Goal: Information Seeking & Learning: Learn about a topic

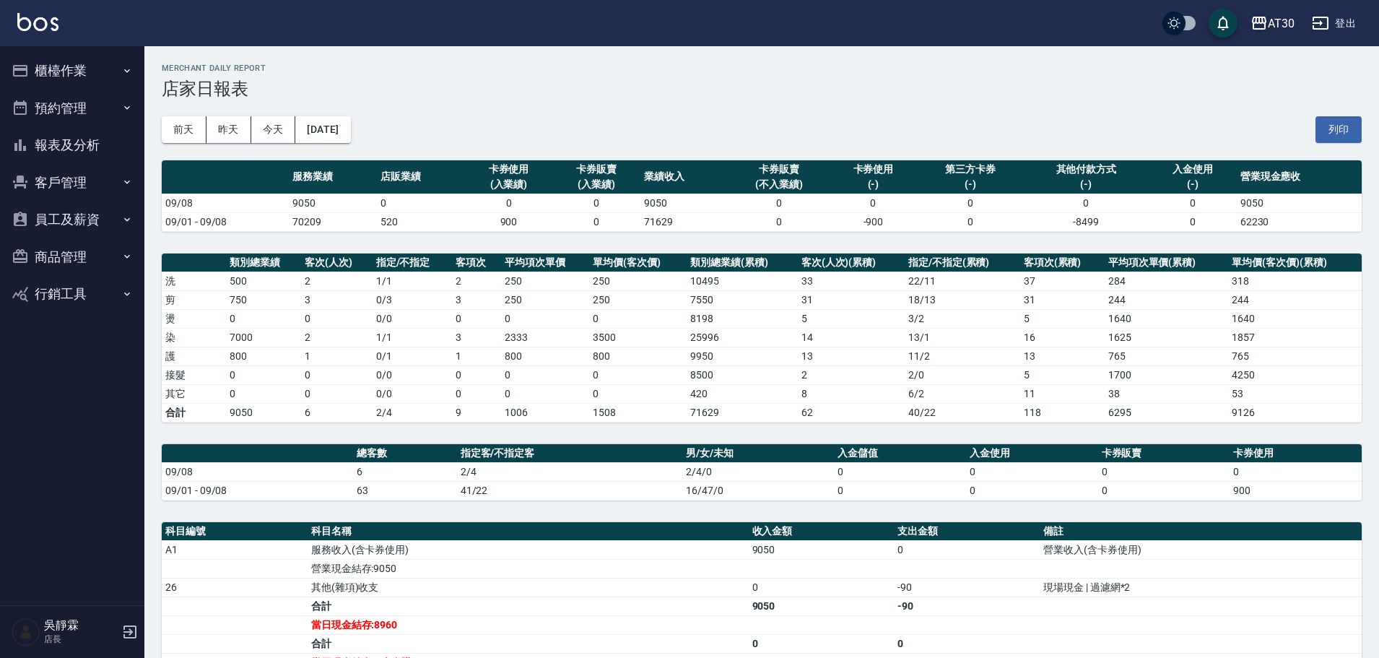
click at [1263, 27] on icon "button" at bounding box center [1258, 22] width 17 height 17
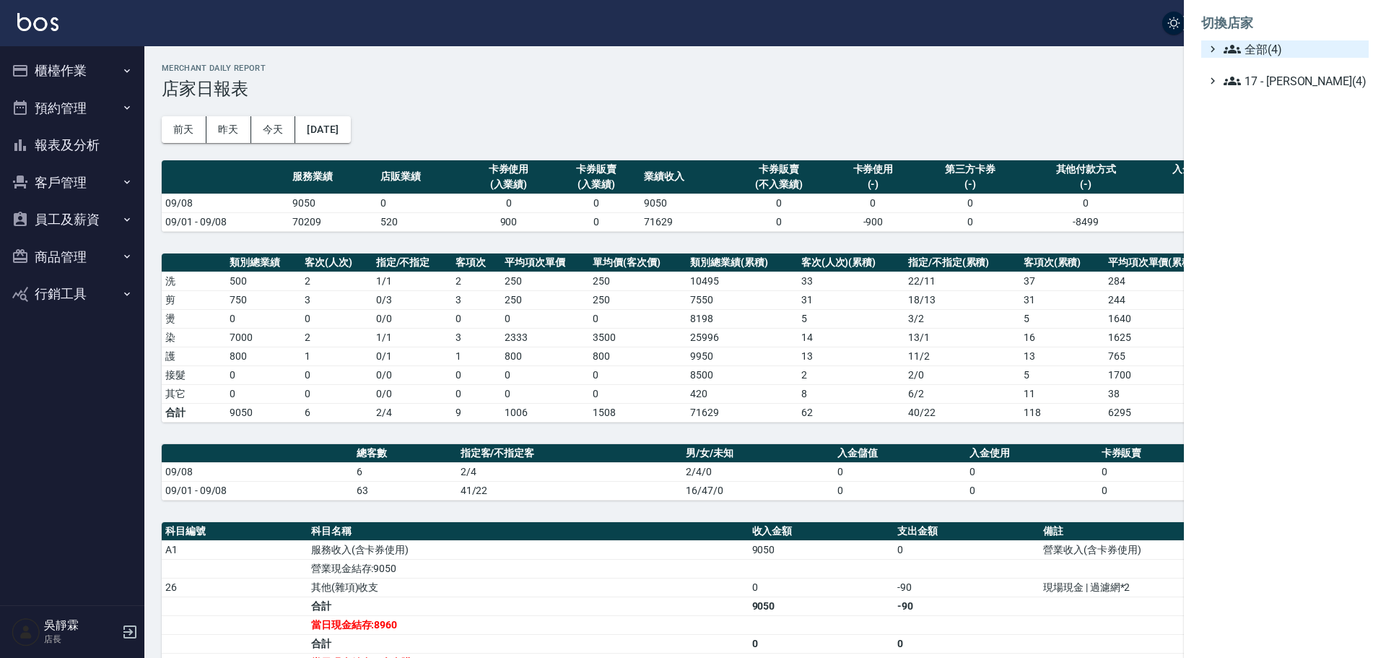
click at [1260, 49] on span "全部(4)" at bounding box center [1293, 48] width 139 height 17
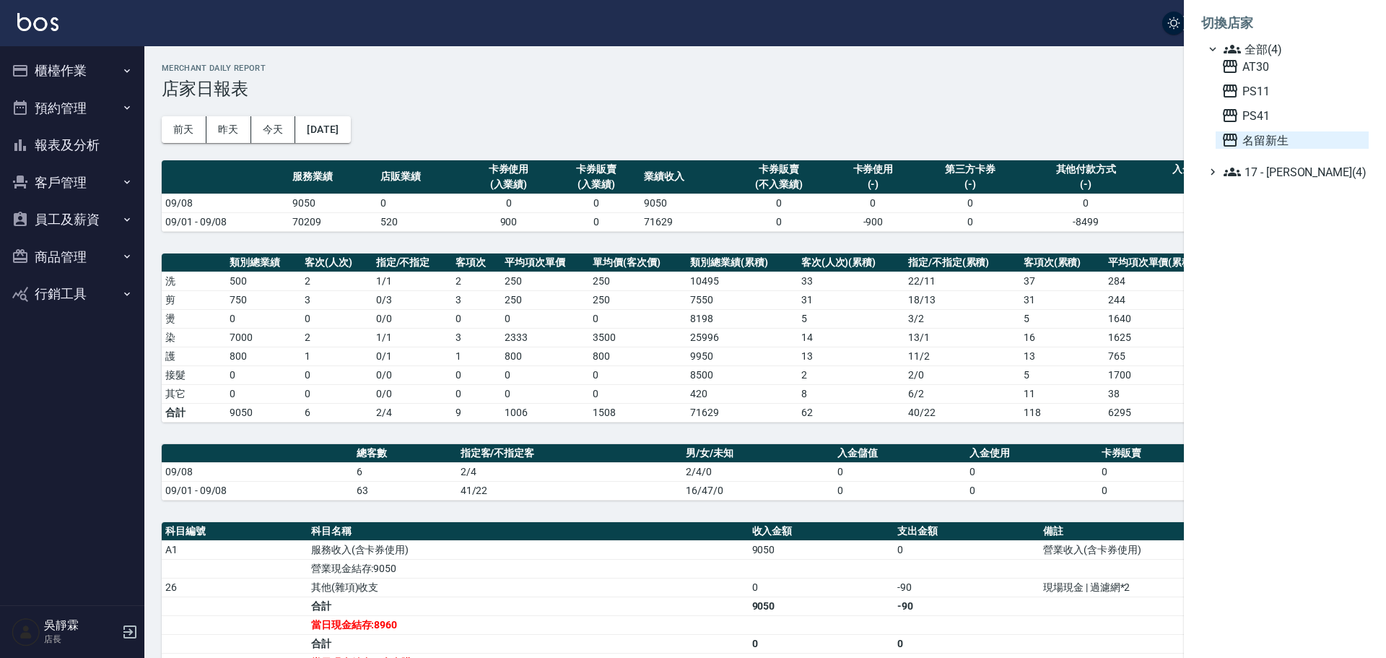
click at [1262, 139] on span "名留新生" at bounding box center [1291, 139] width 141 height 17
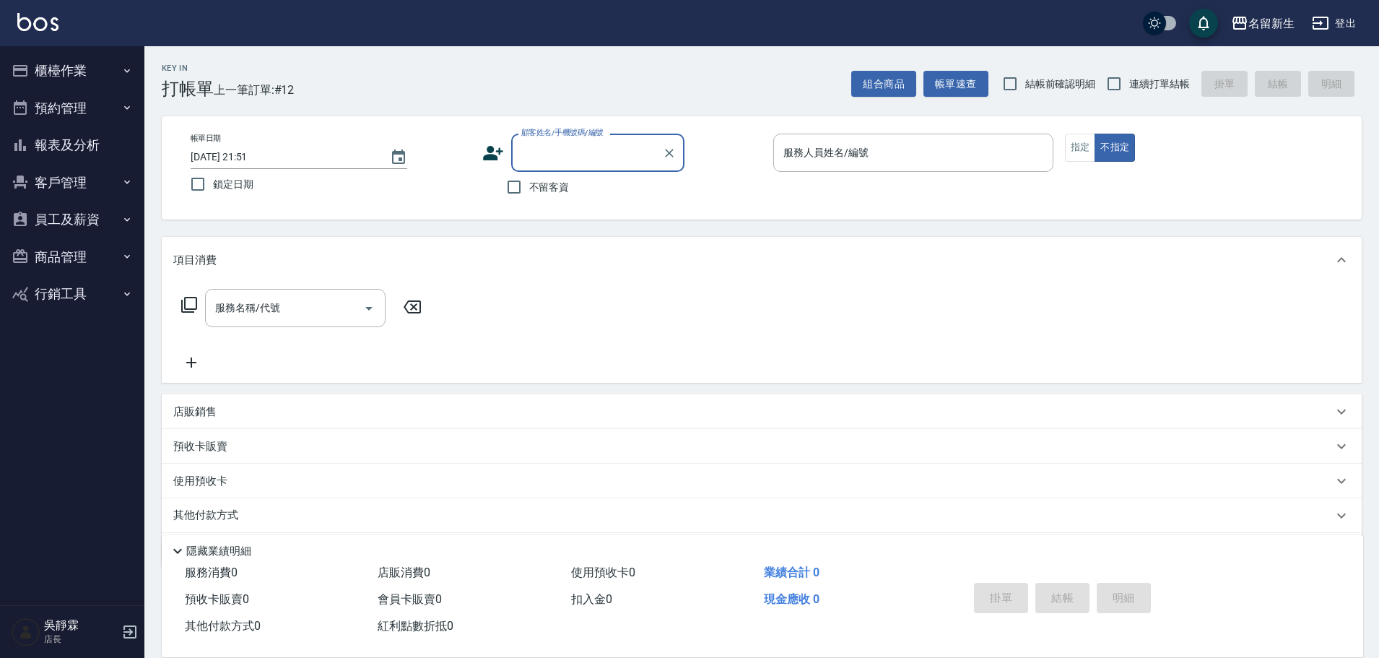
click at [107, 144] on button "報表及分析" at bounding box center [72, 145] width 133 height 38
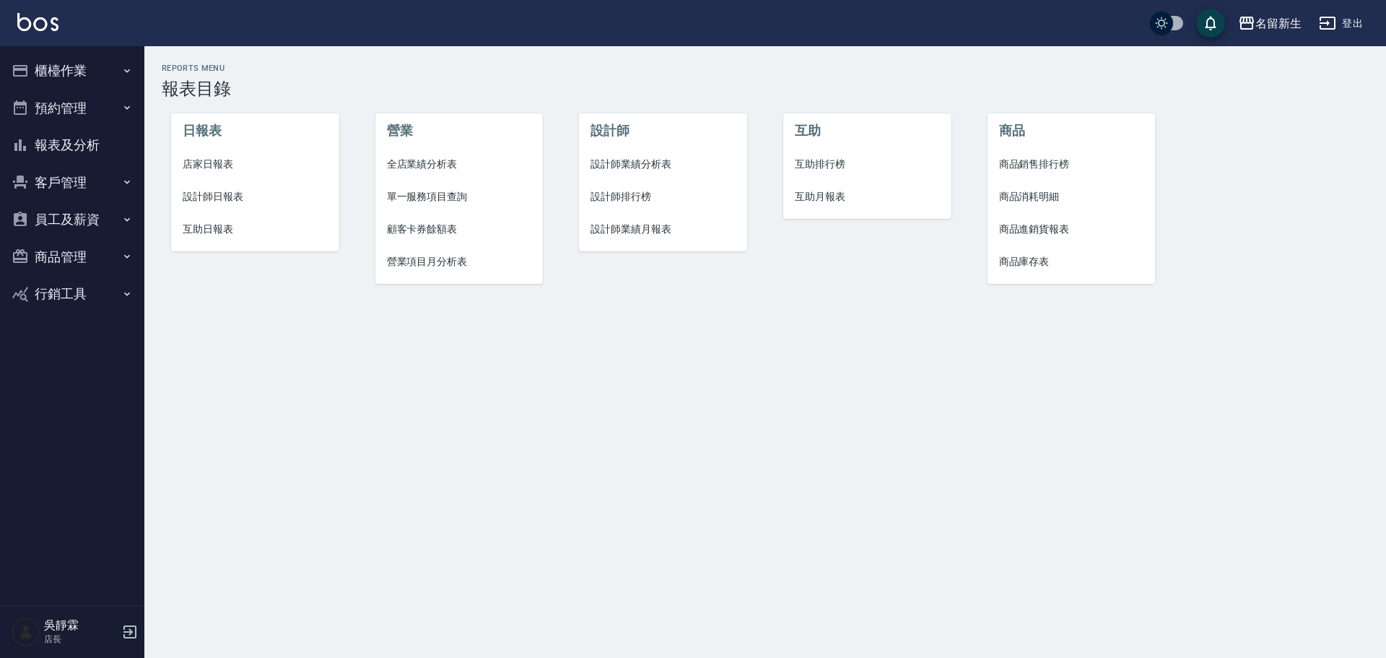
click at [235, 224] on span "互助日報表" at bounding box center [255, 229] width 145 height 15
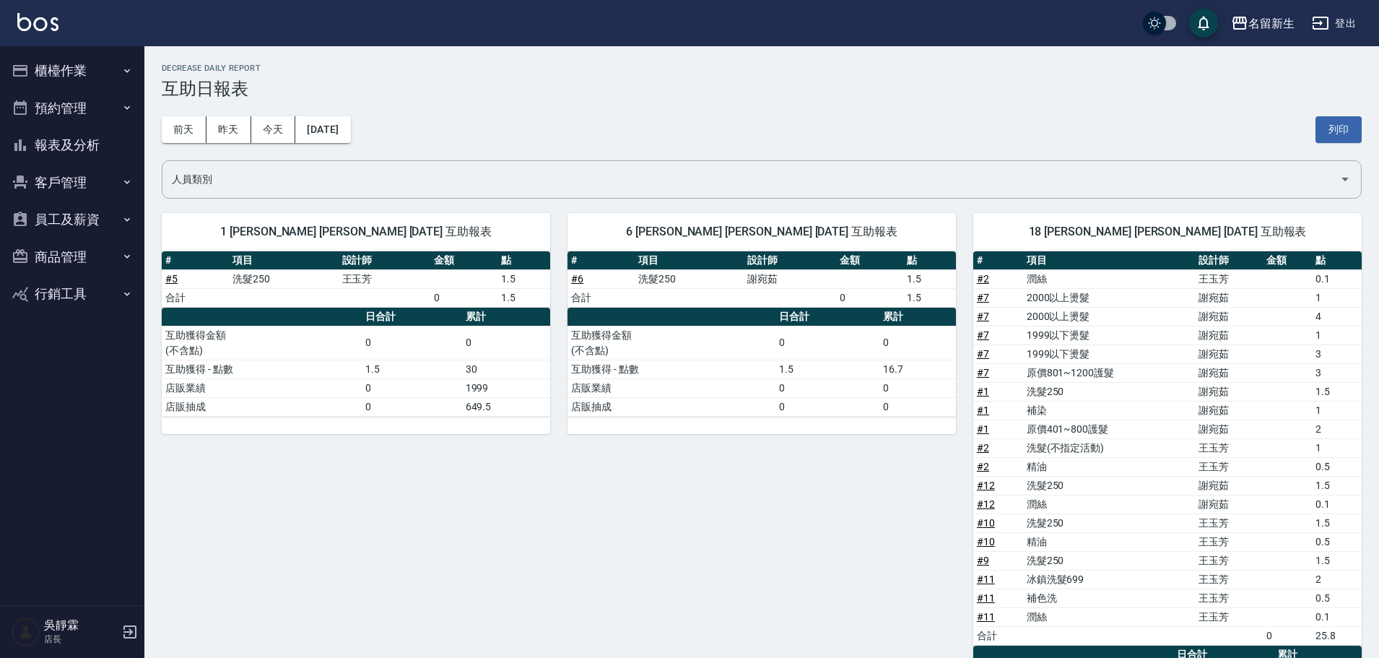
click at [890, 450] on div "6 謝宛茹 謝宛茹 09/08/2025 互助報表 # 項目 設計師 金額 點 # 6 洗髮250 謝宛茹 1.5 合計 0 1.5 日合計 累計 互助獲得金…" at bounding box center [753, 484] width 406 height 576
click at [1273, 25] on div "名留新生" at bounding box center [1271, 23] width 46 height 18
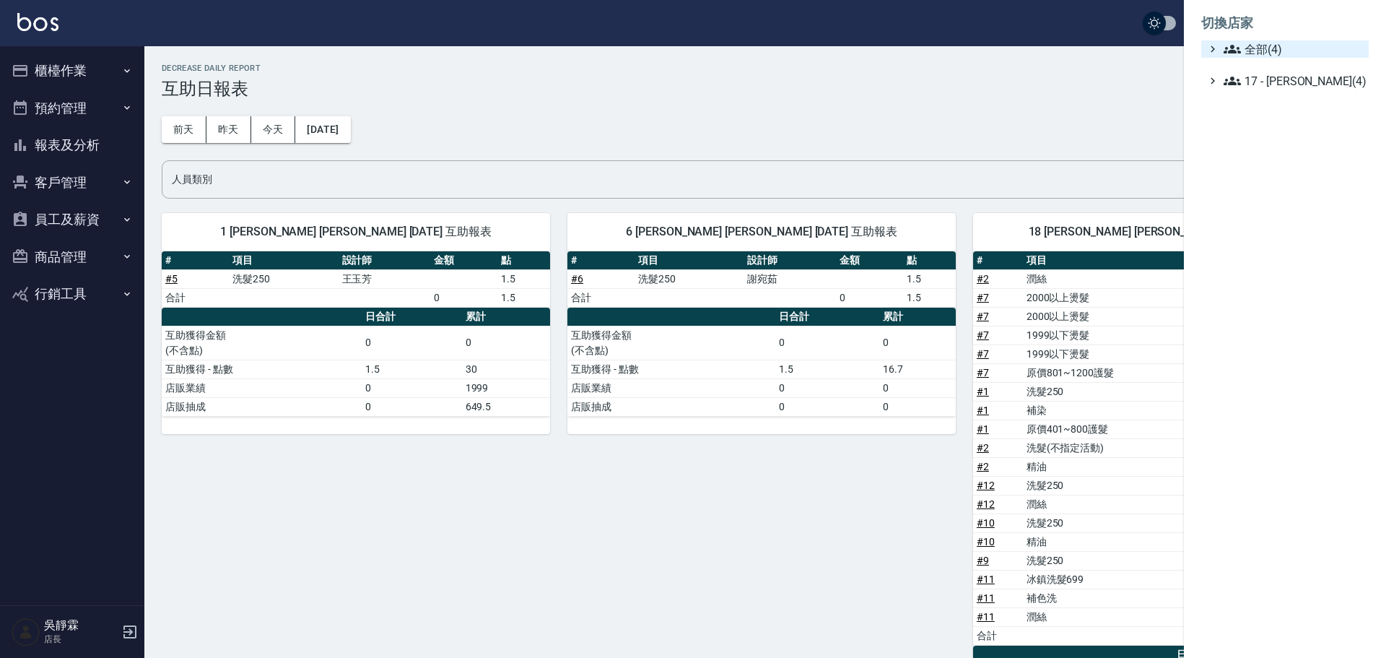
click at [1289, 53] on span "全部(4)" at bounding box center [1293, 48] width 139 height 17
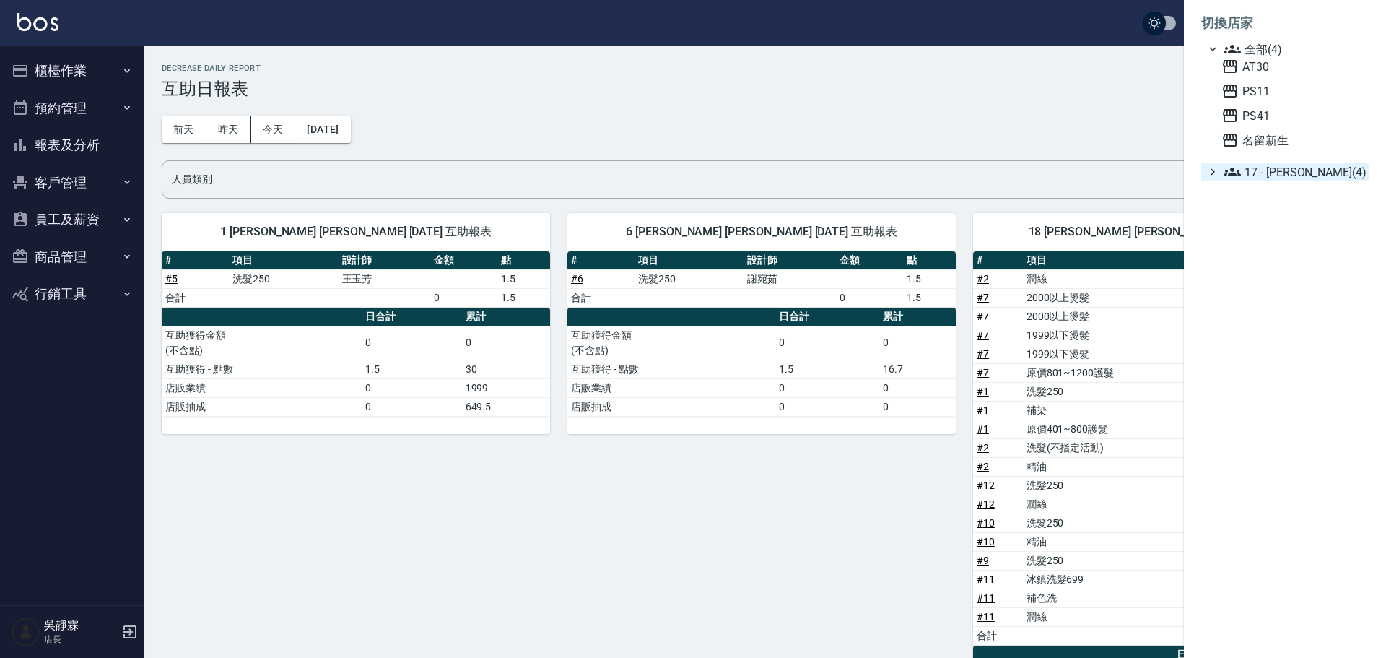
click at [1310, 167] on span "17 - [PERSON_NAME](4)" at bounding box center [1293, 171] width 139 height 17
click at [1299, 171] on span "17 - [PERSON_NAME](4)" at bounding box center [1293, 171] width 139 height 17
click at [1106, 114] on div at bounding box center [693, 329] width 1386 height 658
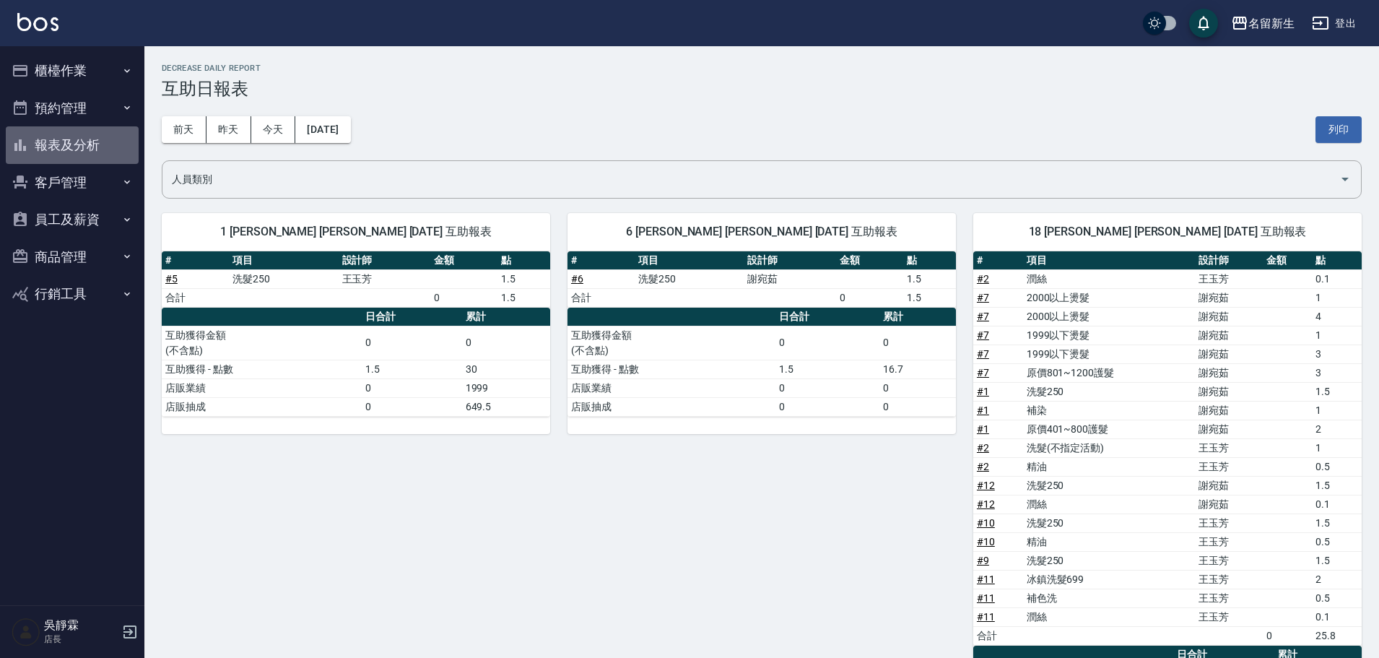
click at [82, 147] on button "報表及分析" at bounding box center [72, 145] width 133 height 38
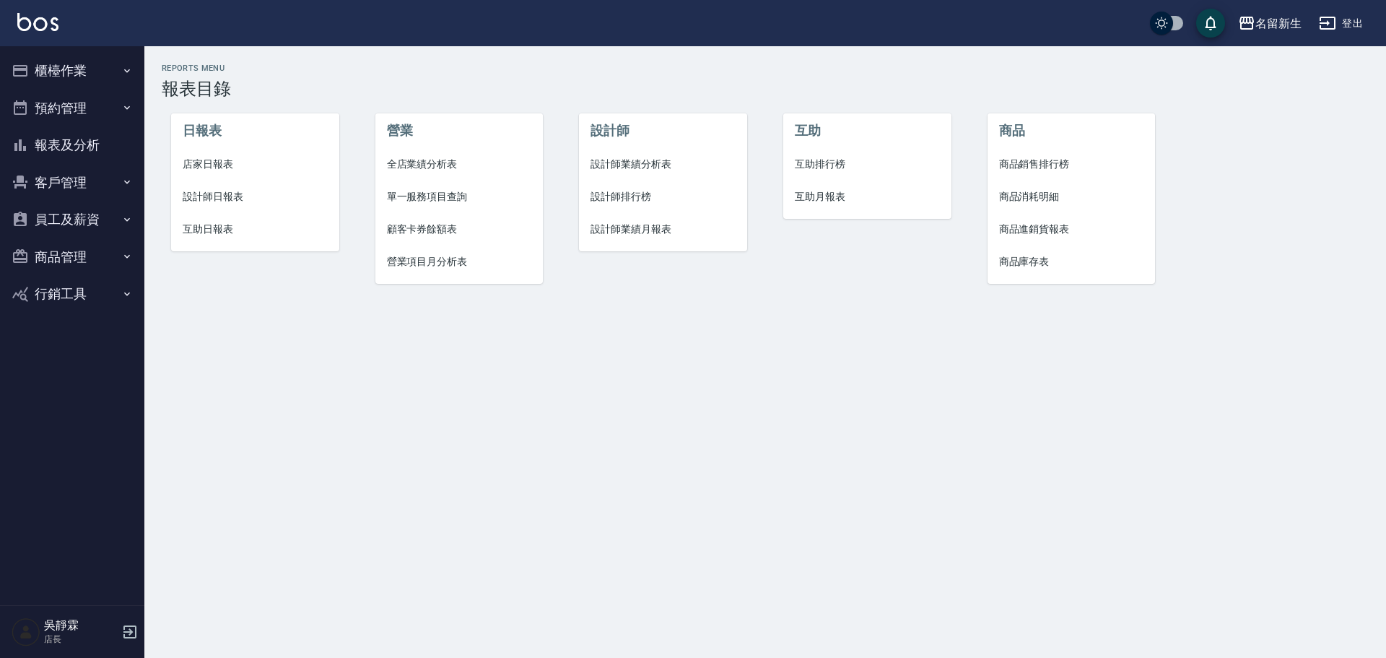
click at [823, 166] on span "互助排行榜" at bounding box center [867, 164] width 145 height 15
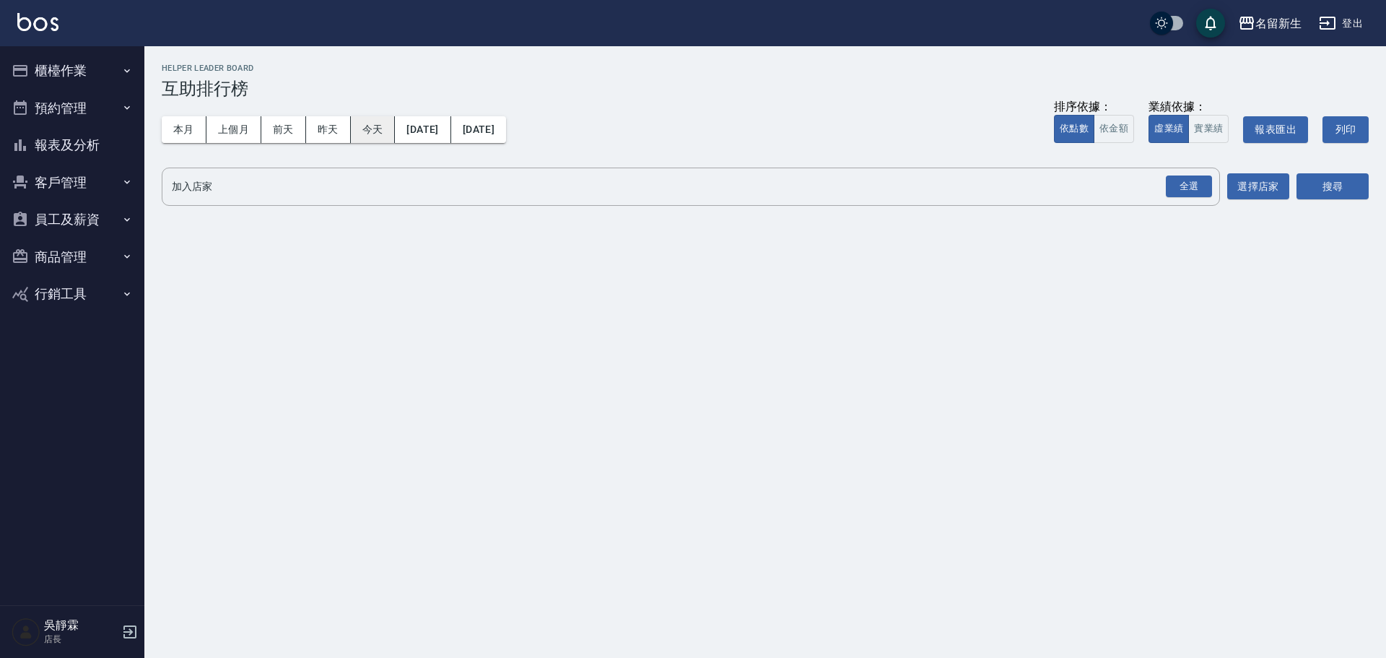
click at [377, 123] on button "今天" at bounding box center [373, 129] width 45 height 27
click at [185, 128] on button "本月" at bounding box center [184, 129] width 45 height 27
click at [1109, 196] on input "加入店家" at bounding box center [680, 186] width 1024 height 25
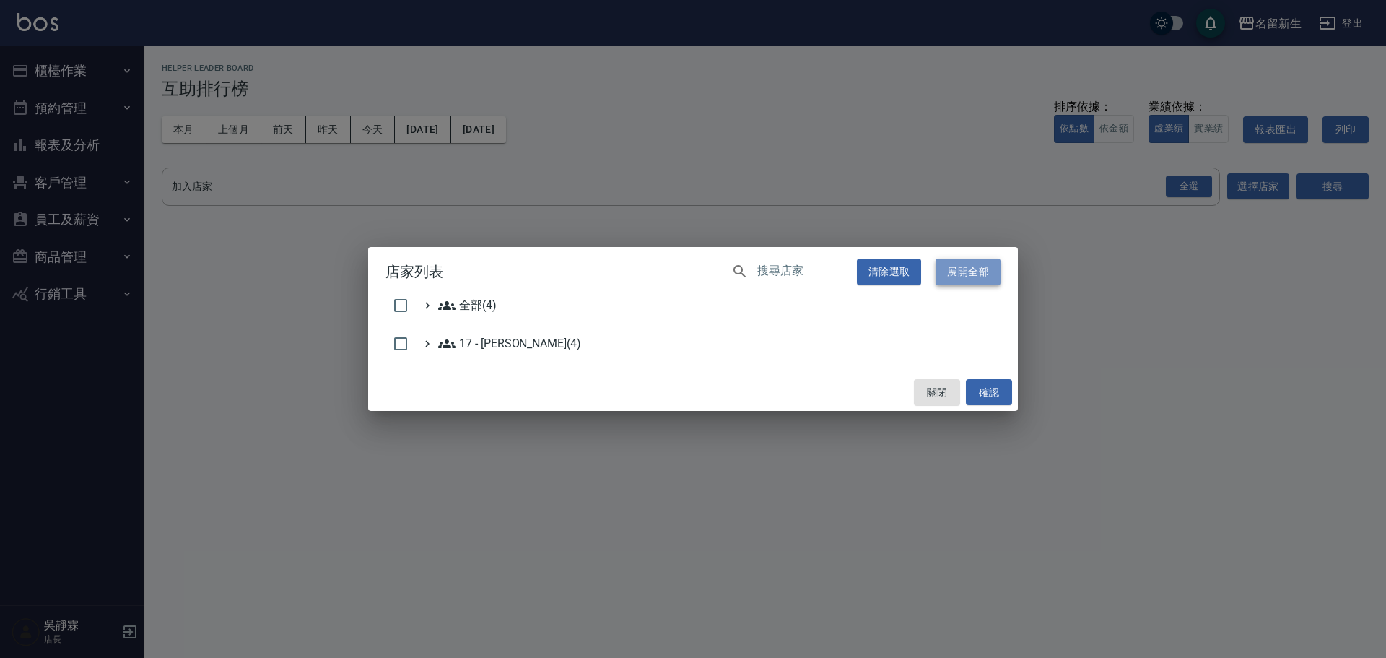
click at [968, 268] on button "展開全部" at bounding box center [968, 271] width 65 height 27
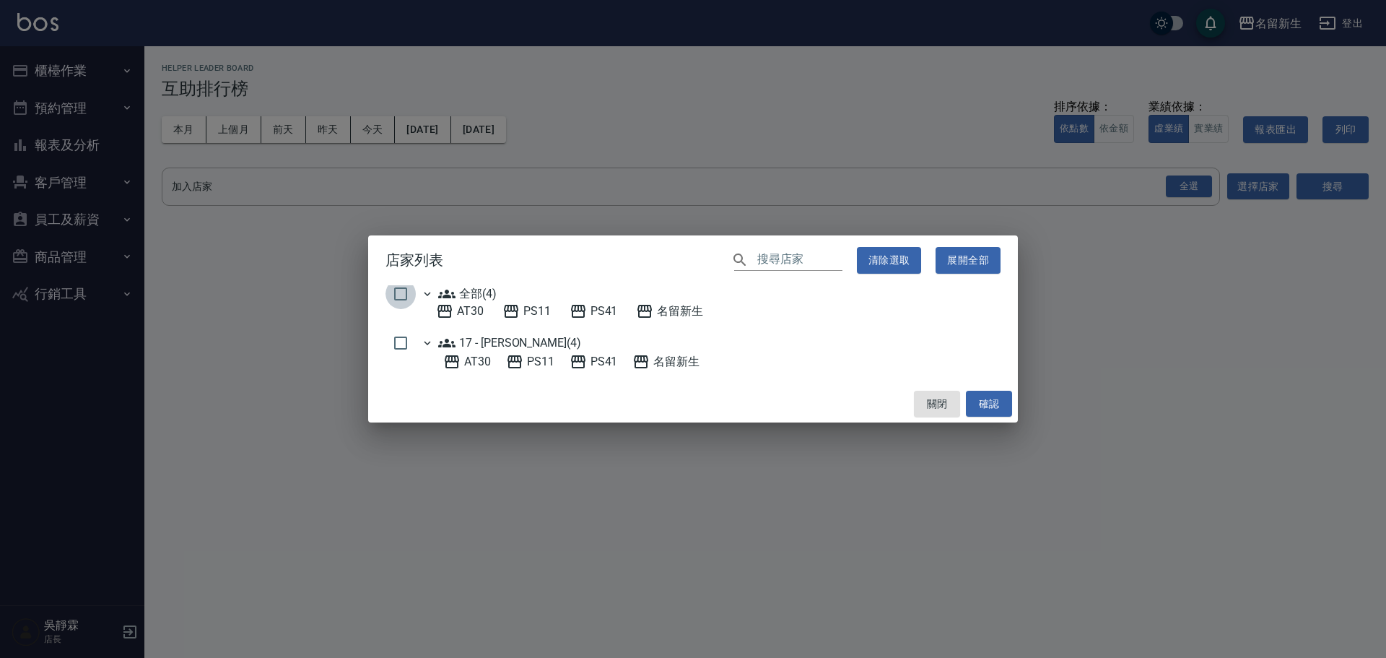
click at [408, 290] on input "checkbox" at bounding box center [400, 294] width 30 height 30
checkbox input "true"
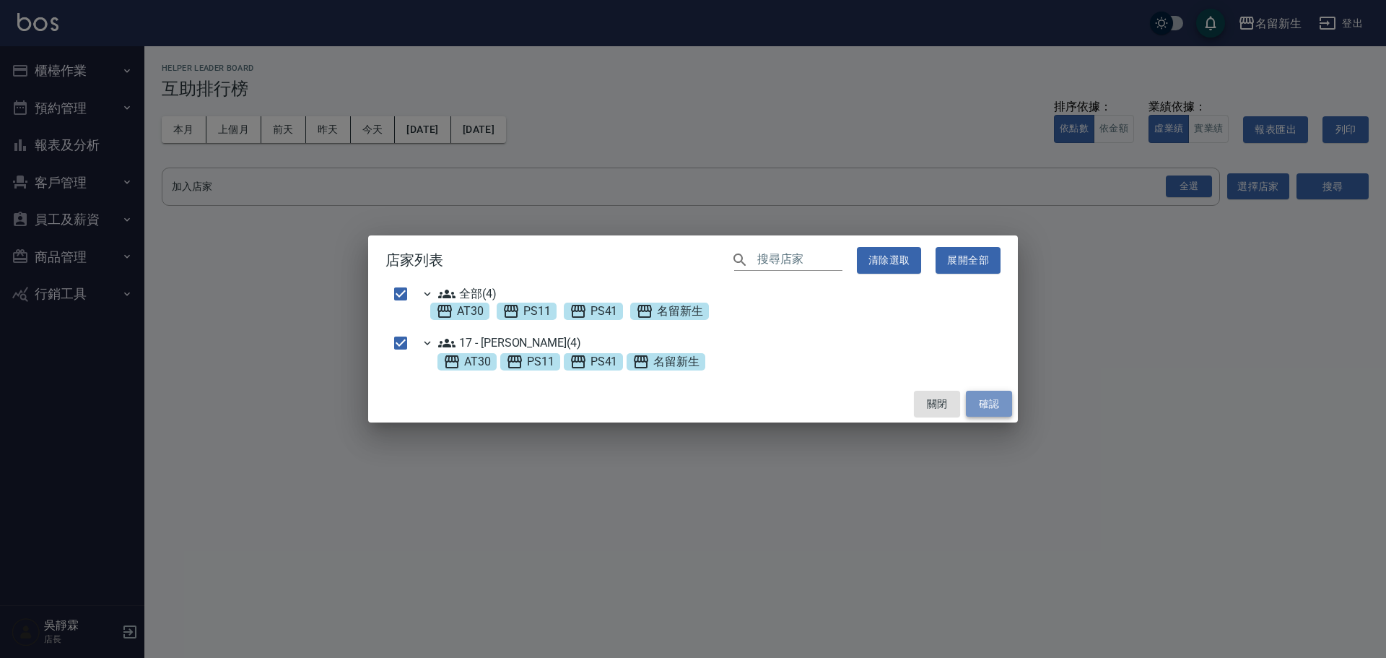
click at [1003, 404] on button "確認" at bounding box center [989, 404] width 46 height 27
checkbox input "false"
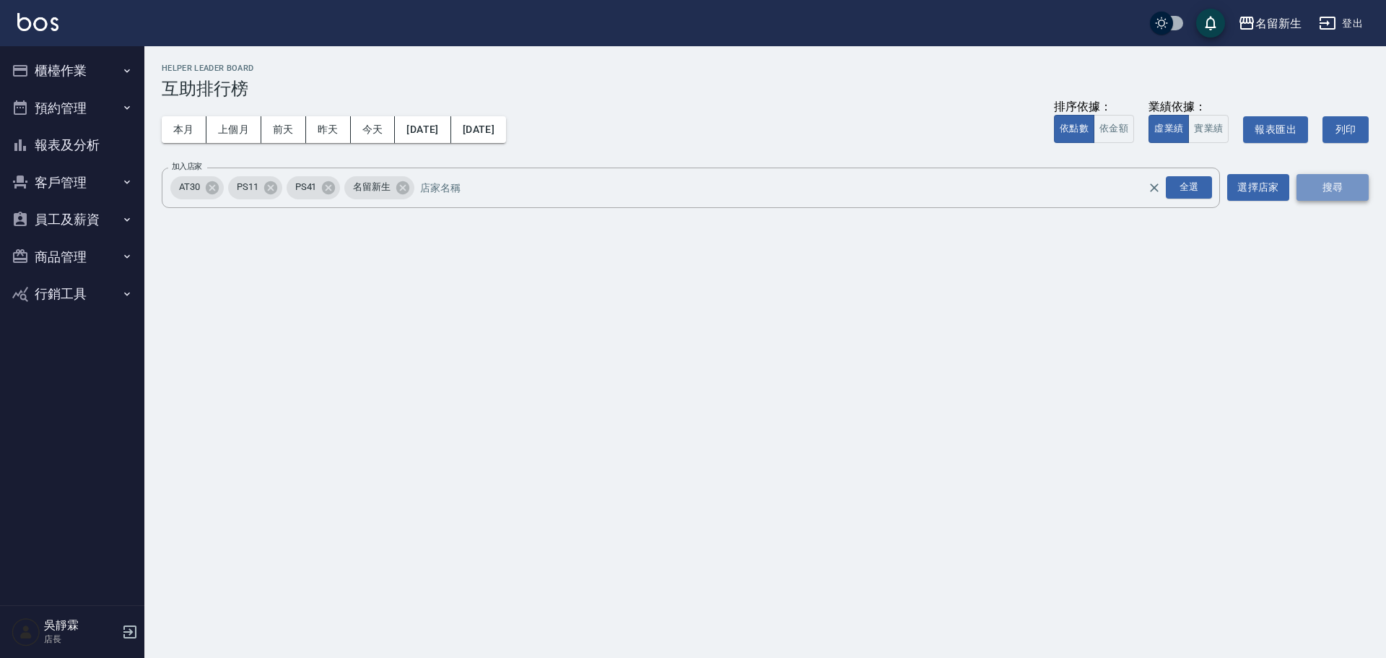
click at [1325, 191] on button "搜尋" at bounding box center [1332, 187] width 72 height 27
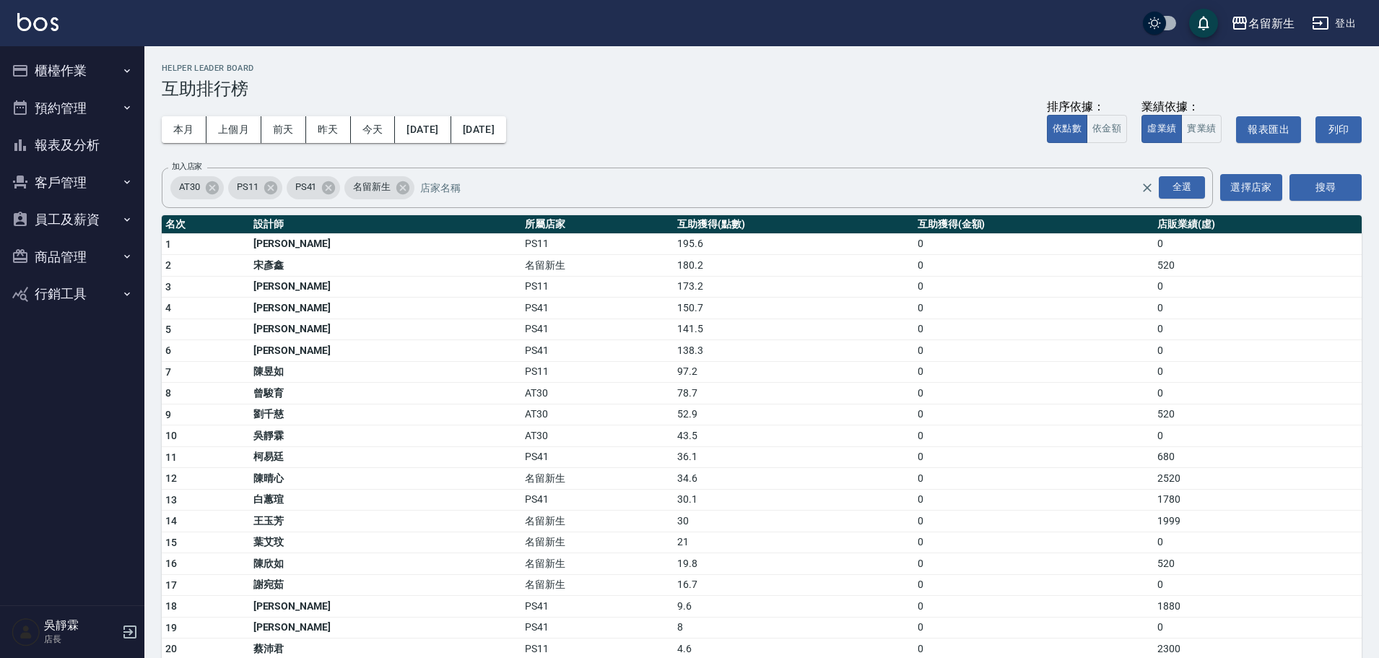
click at [736, 284] on td "173.2" at bounding box center [793, 287] width 240 height 22
click at [86, 149] on button "報表及分析" at bounding box center [72, 145] width 133 height 38
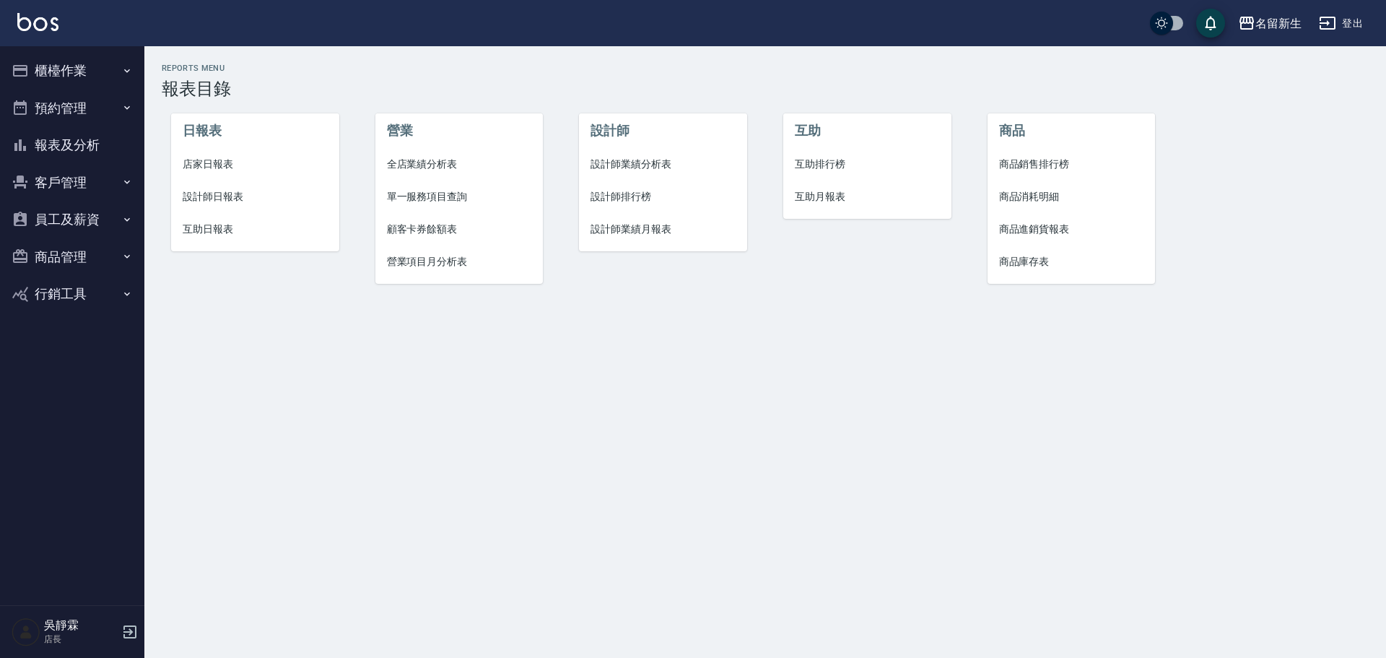
click at [817, 199] on span "互助月報表" at bounding box center [867, 196] width 145 height 15
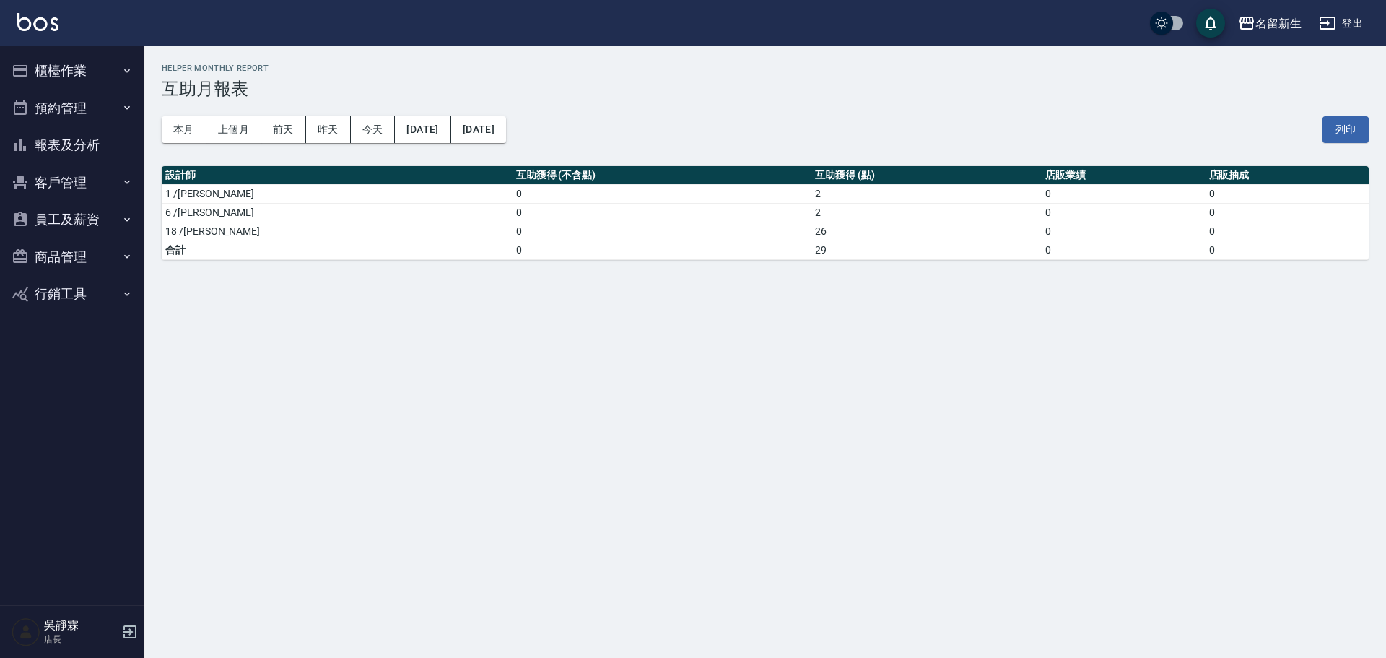
click at [647, 327] on div "名留新生 2025-09-08 - 2025-09-08 互助月報表 列印時間： 2025-09-08-21:53 Helper Monthly Report…" at bounding box center [693, 329] width 1386 height 658
click at [199, 128] on button "本月" at bounding box center [184, 129] width 45 height 27
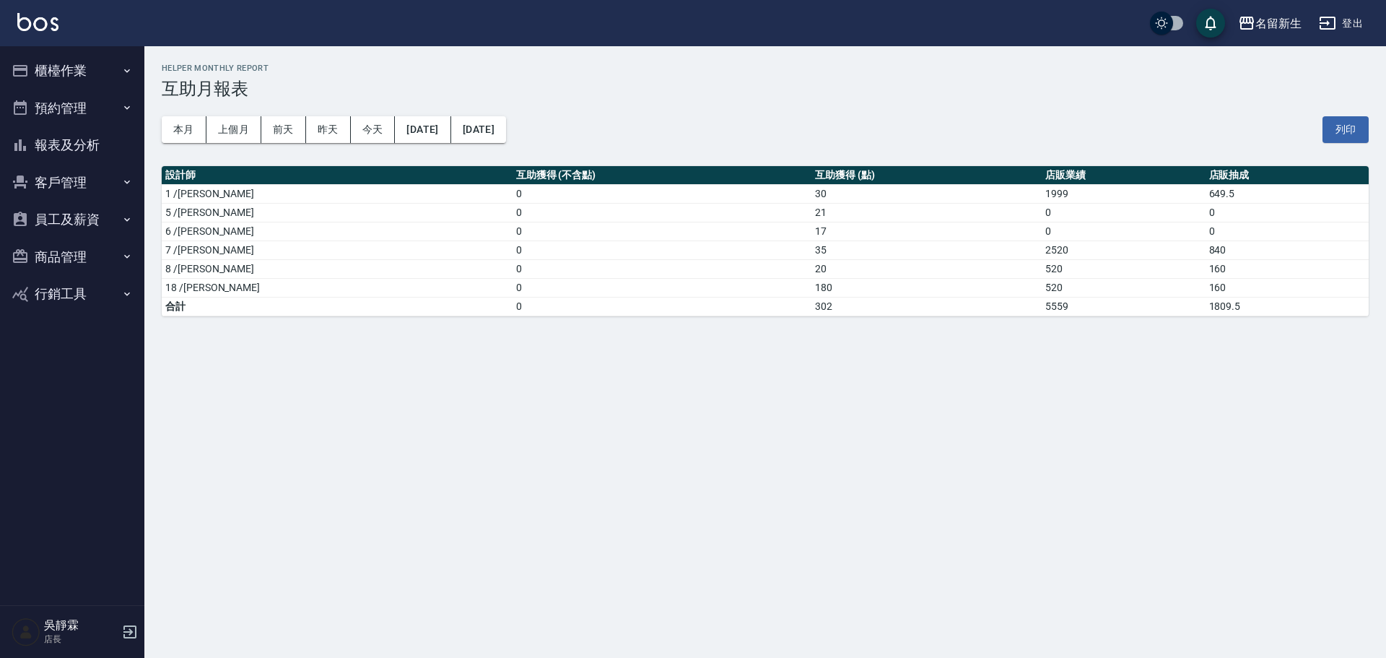
click at [93, 74] on button "櫃檯作業" at bounding box center [72, 71] width 133 height 38
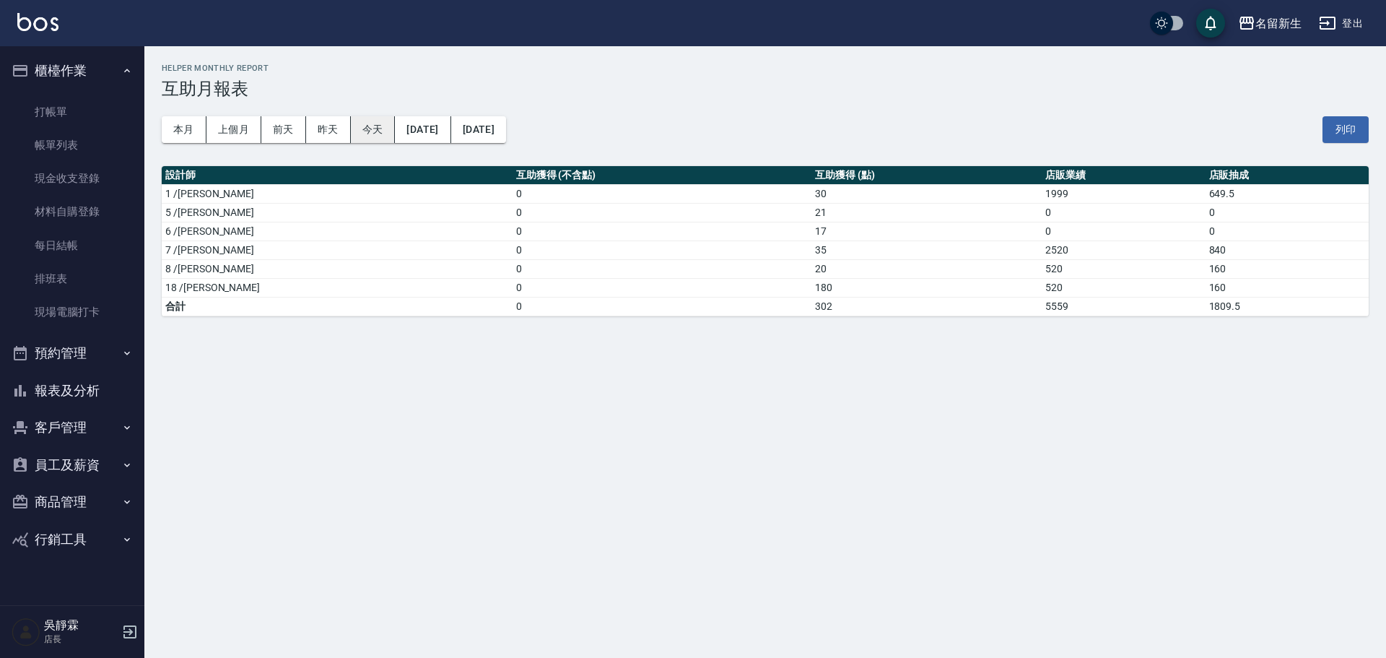
click at [390, 126] on button "今天" at bounding box center [373, 129] width 45 height 27
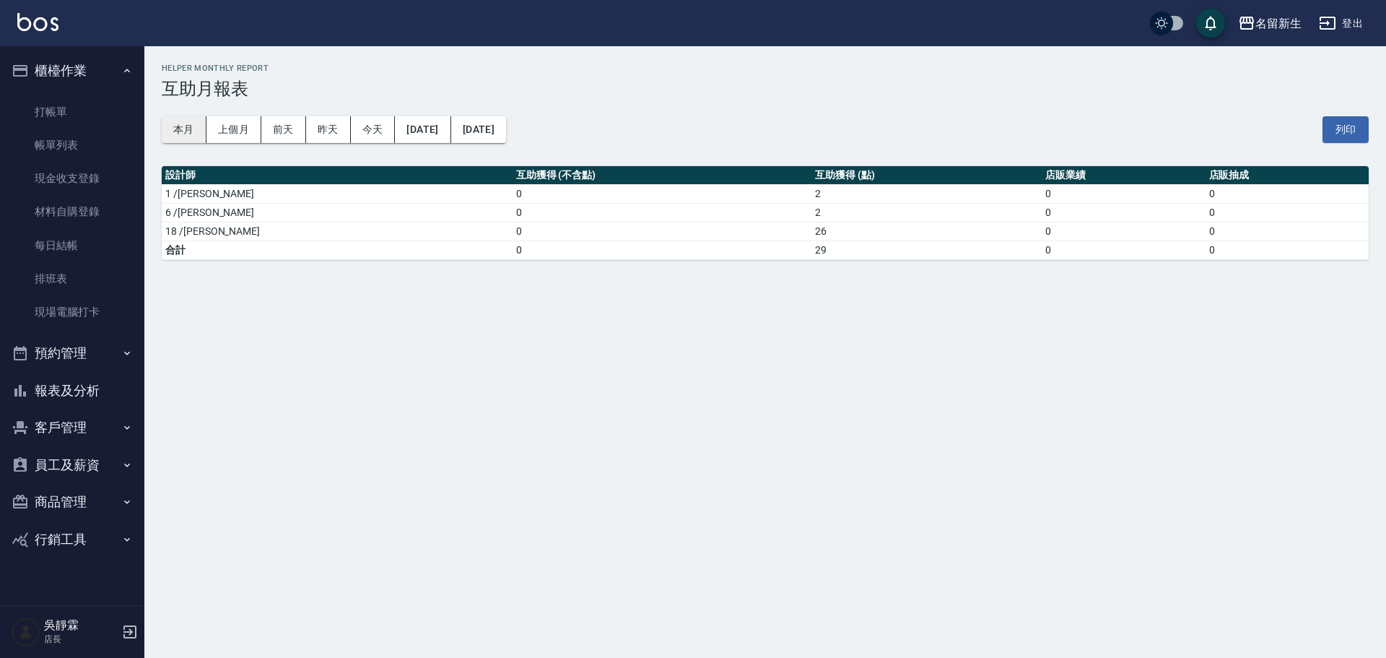
click at [181, 135] on button "本月" at bounding box center [184, 129] width 45 height 27
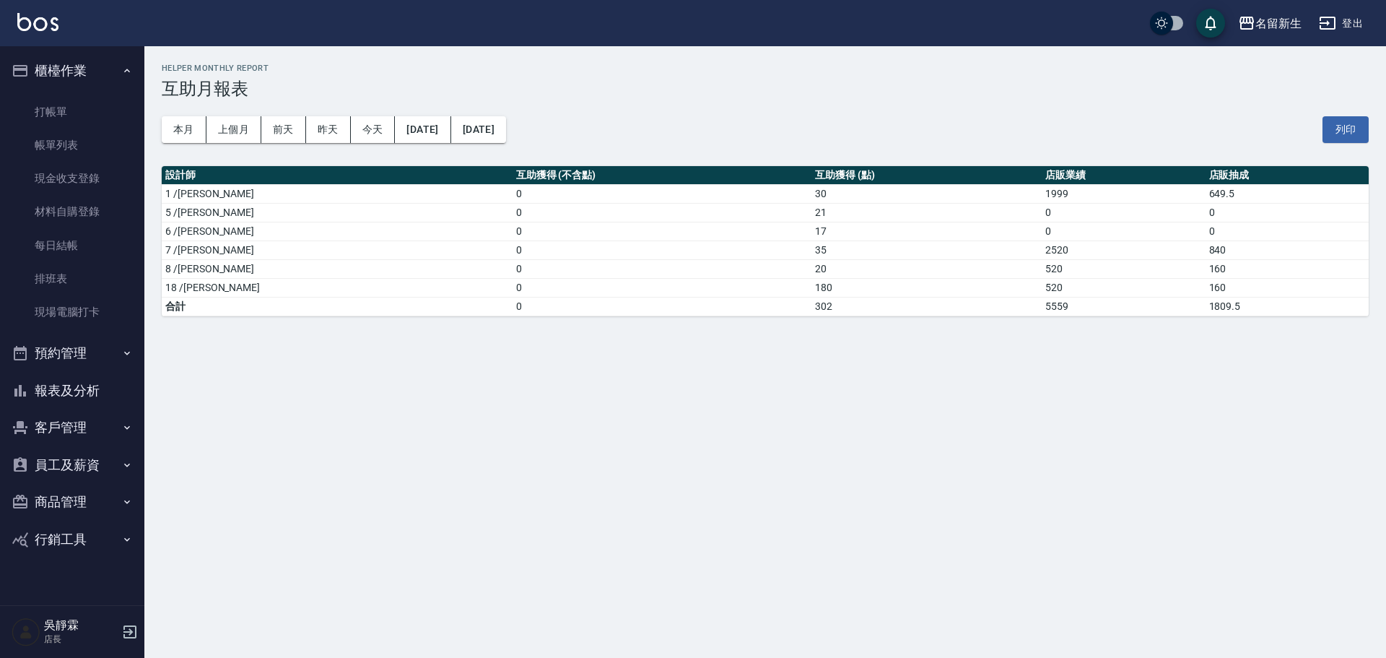
click at [79, 389] on button "報表及分析" at bounding box center [72, 391] width 133 height 38
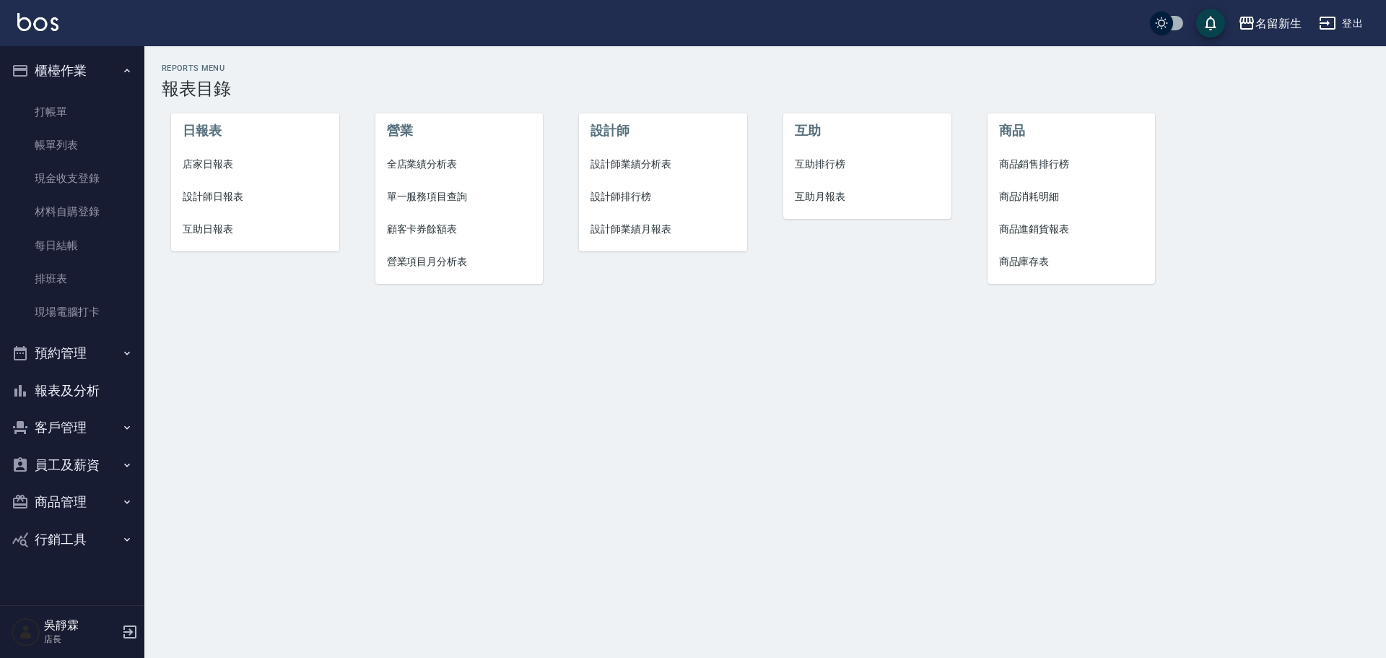
click at [824, 167] on span "互助排行榜" at bounding box center [867, 164] width 145 height 15
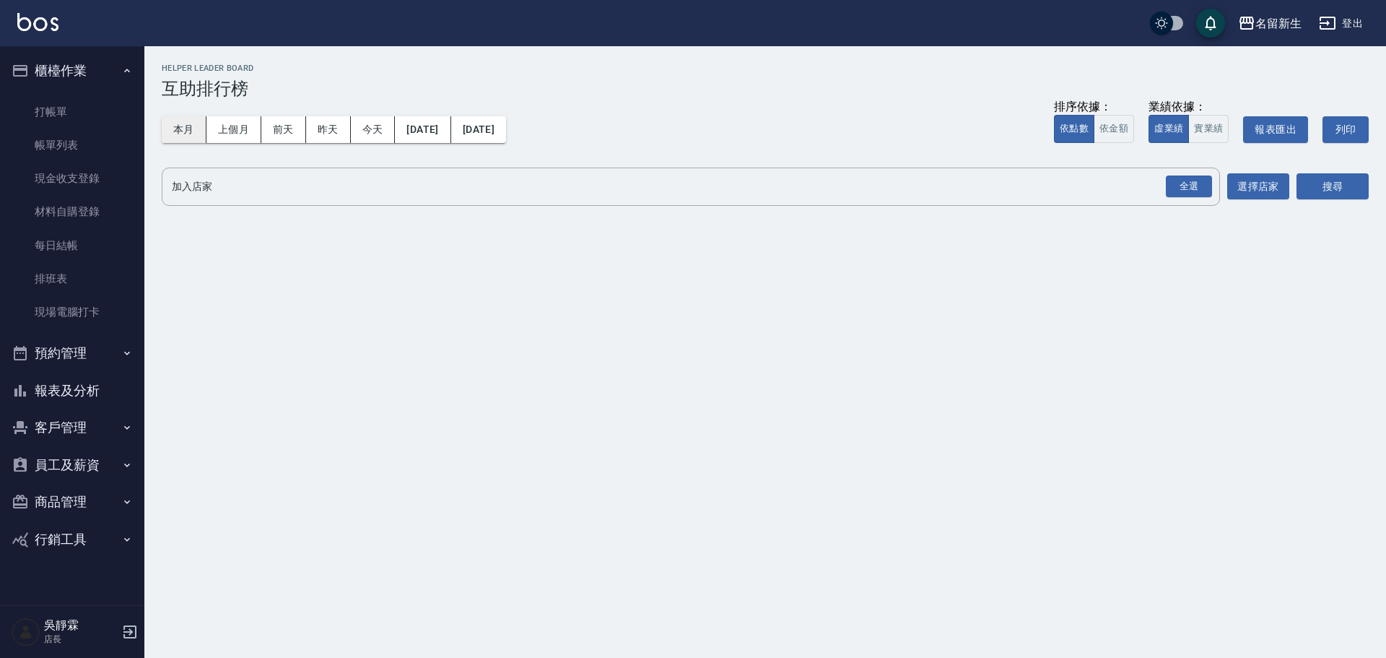
click at [190, 128] on button "本月" at bounding box center [184, 129] width 45 height 27
click at [1201, 184] on div "全選" at bounding box center [1189, 186] width 46 height 22
click at [1349, 189] on button "搜尋" at bounding box center [1332, 187] width 72 height 27
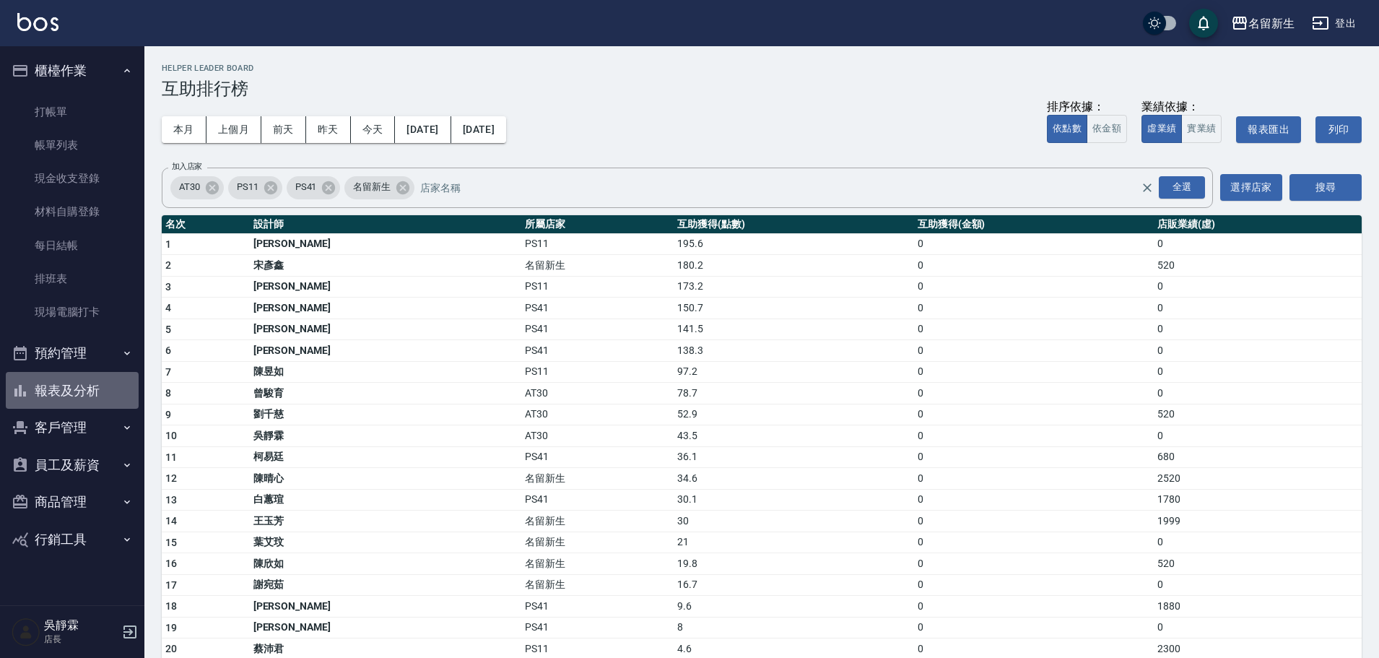
click at [85, 389] on button "報表及分析" at bounding box center [72, 391] width 133 height 38
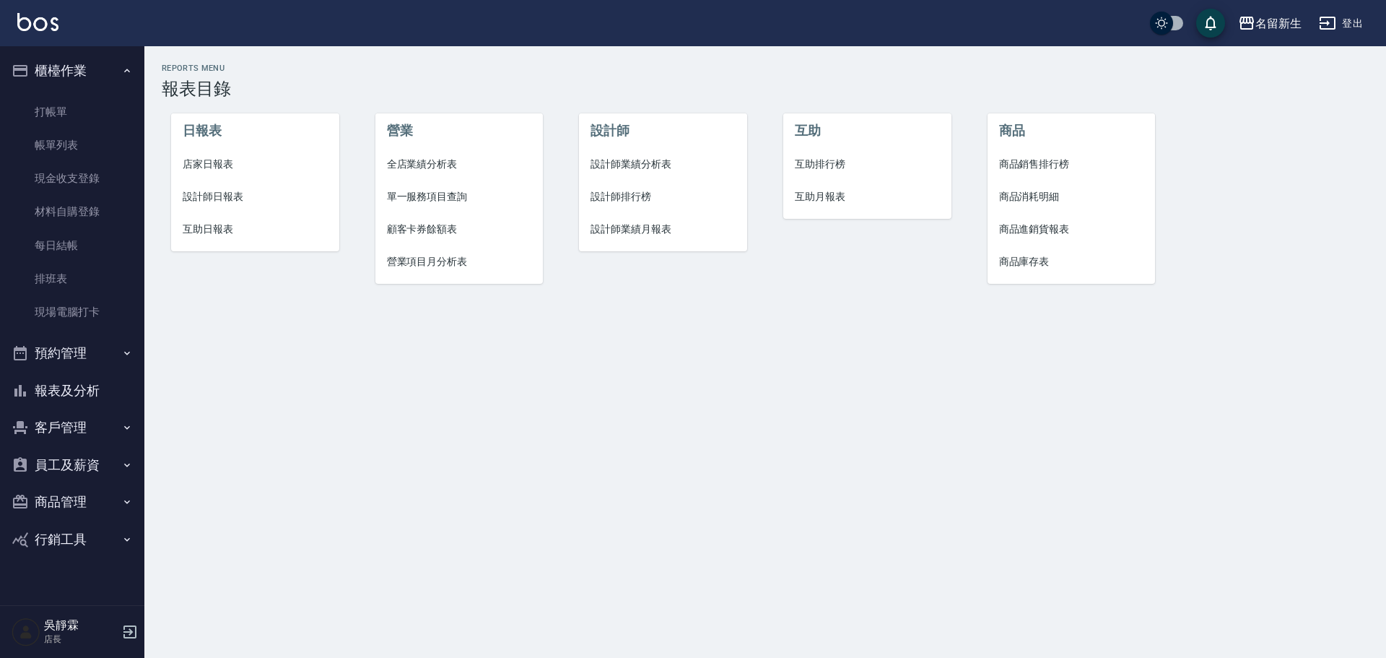
click at [640, 186] on li "設計師排行榜" at bounding box center [663, 196] width 168 height 32
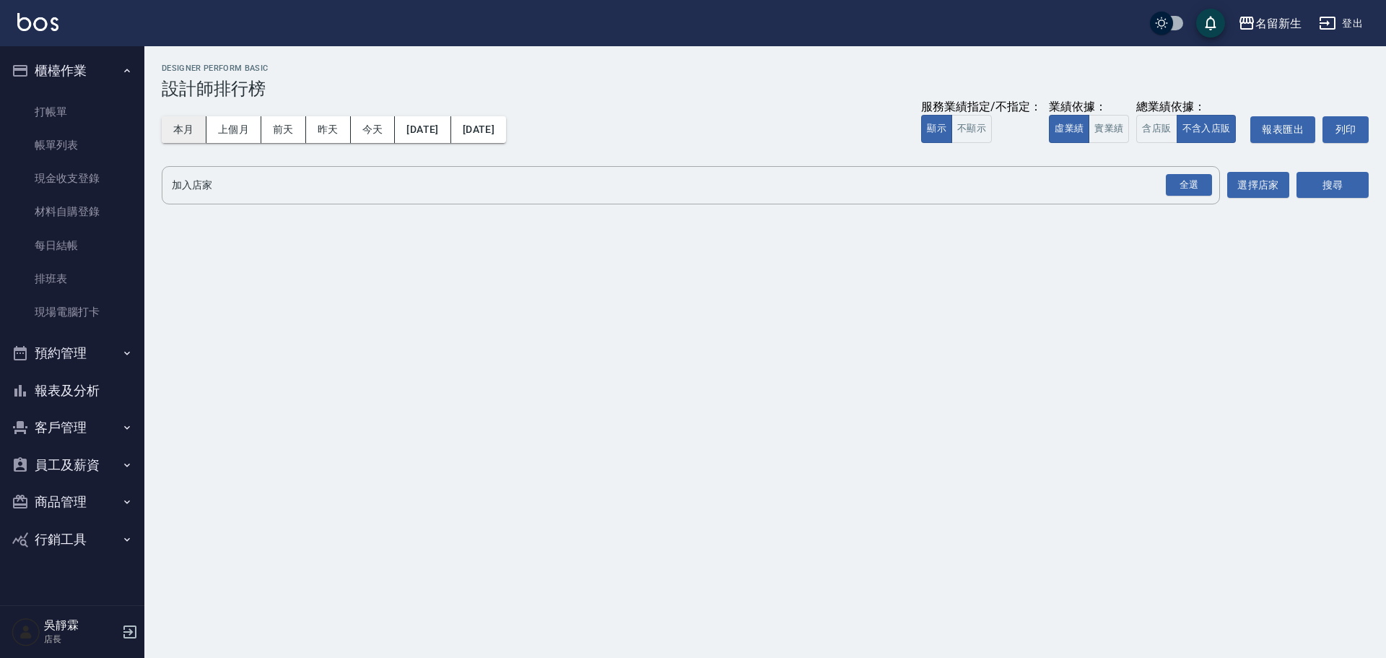
click at [194, 123] on button "本月" at bounding box center [184, 129] width 45 height 27
click at [1188, 175] on div "全選" at bounding box center [1189, 185] width 46 height 22
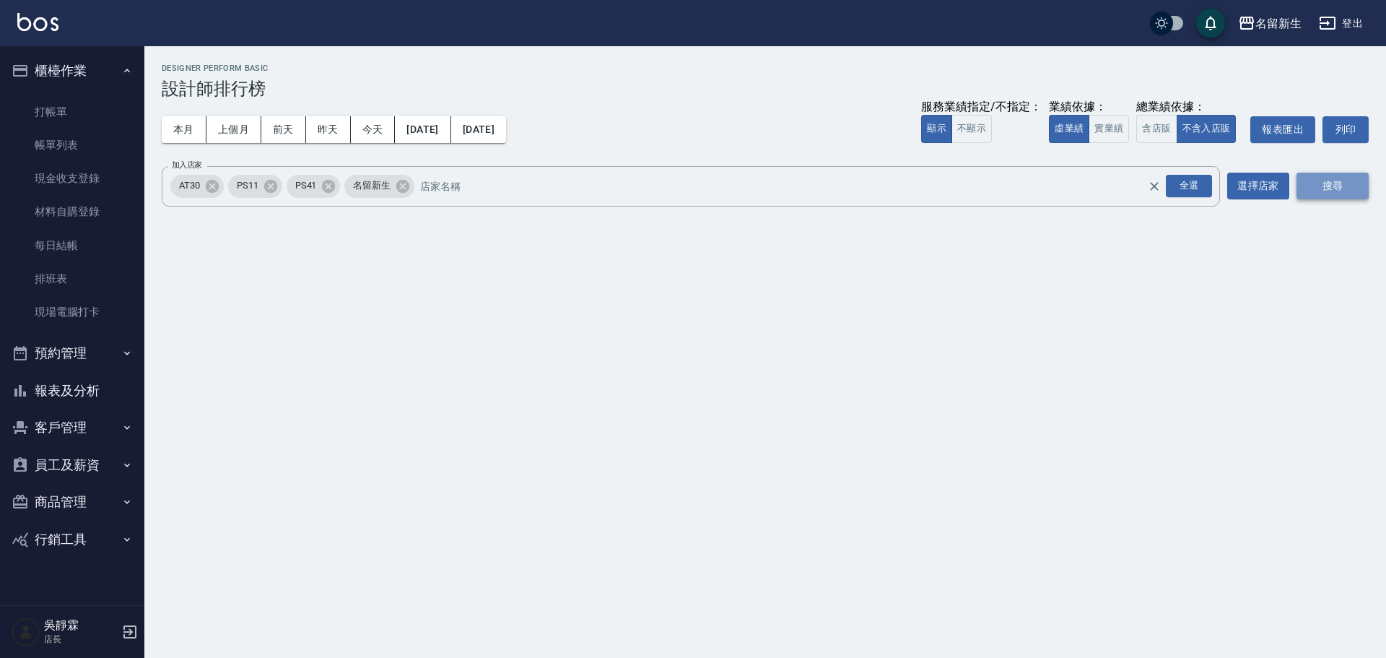
click at [1309, 188] on button "搜尋" at bounding box center [1332, 186] width 72 height 27
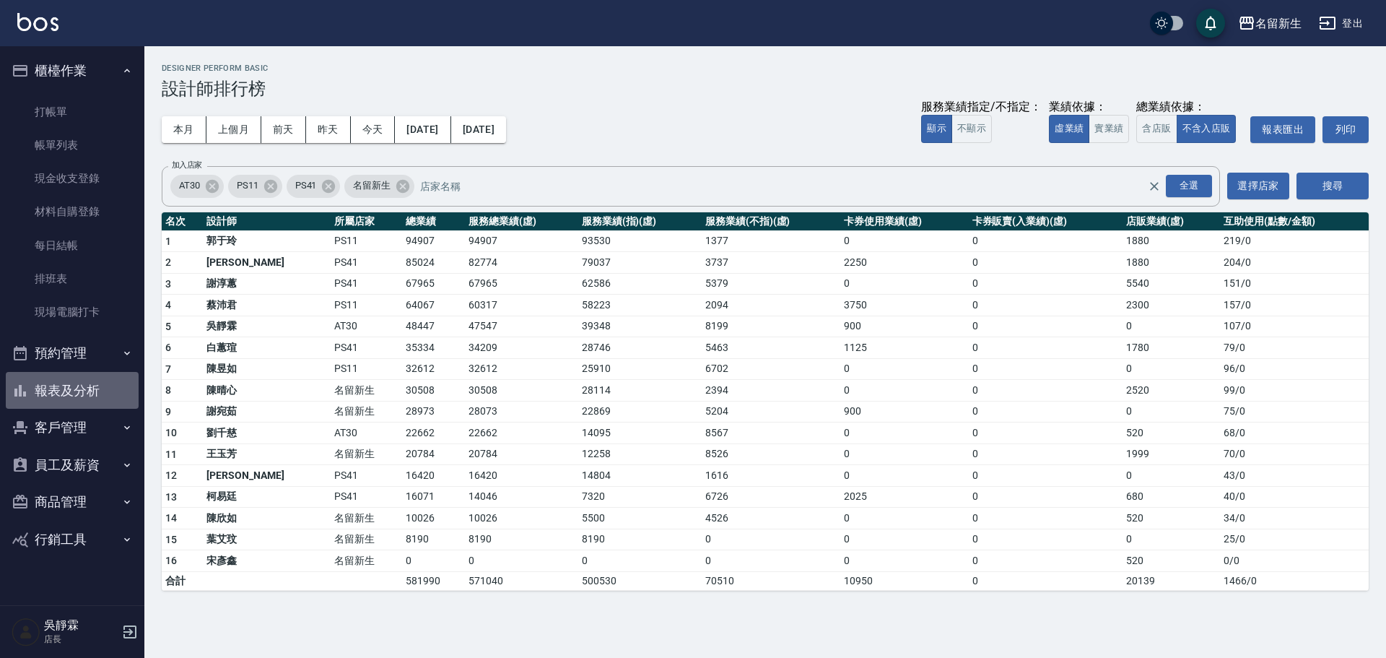
click at [73, 393] on button "報表及分析" at bounding box center [72, 391] width 133 height 38
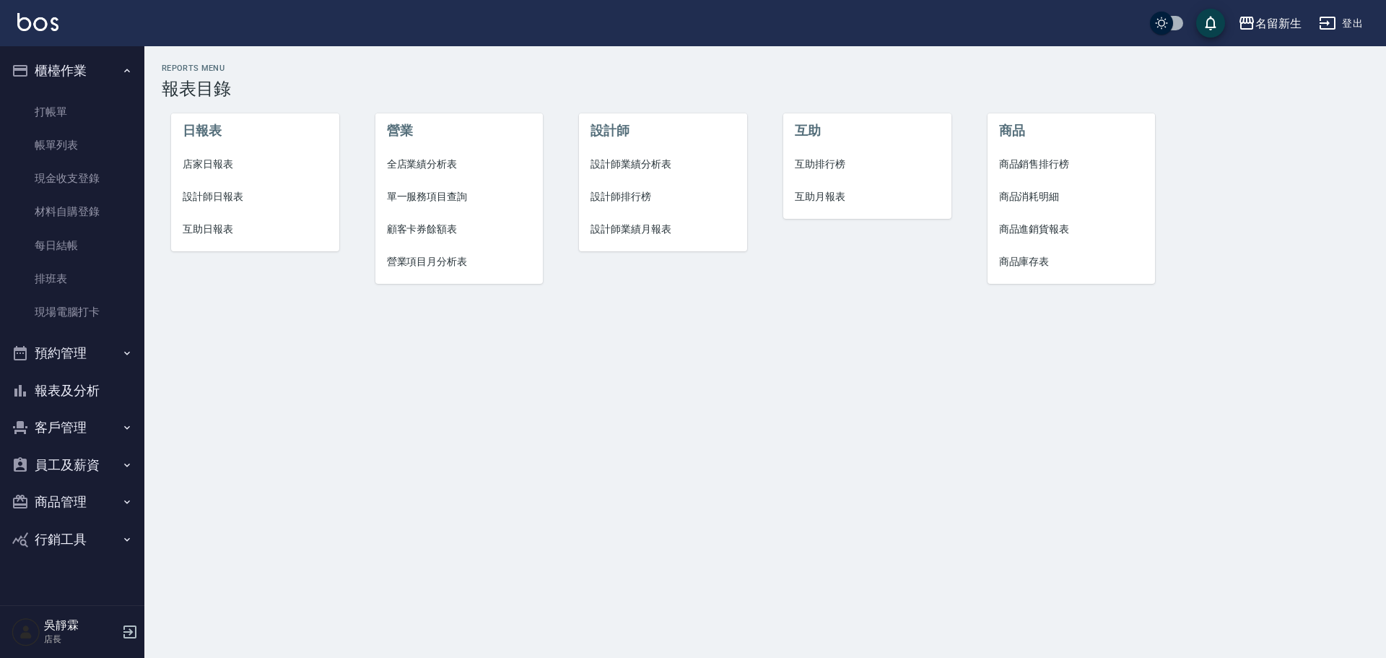
click at [217, 166] on span "店家日報表" at bounding box center [255, 164] width 145 height 15
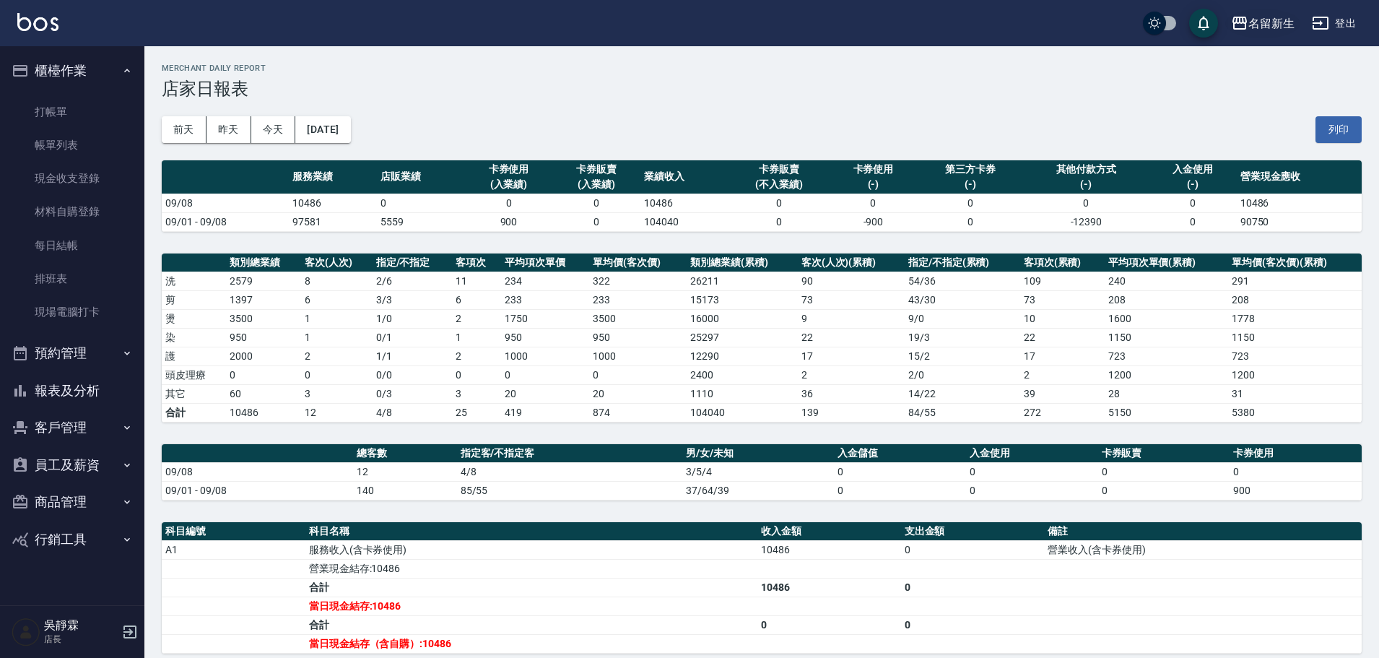
click at [1276, 22] on div "名留新生" at bounding box center [1271, 23] width 46 height 18
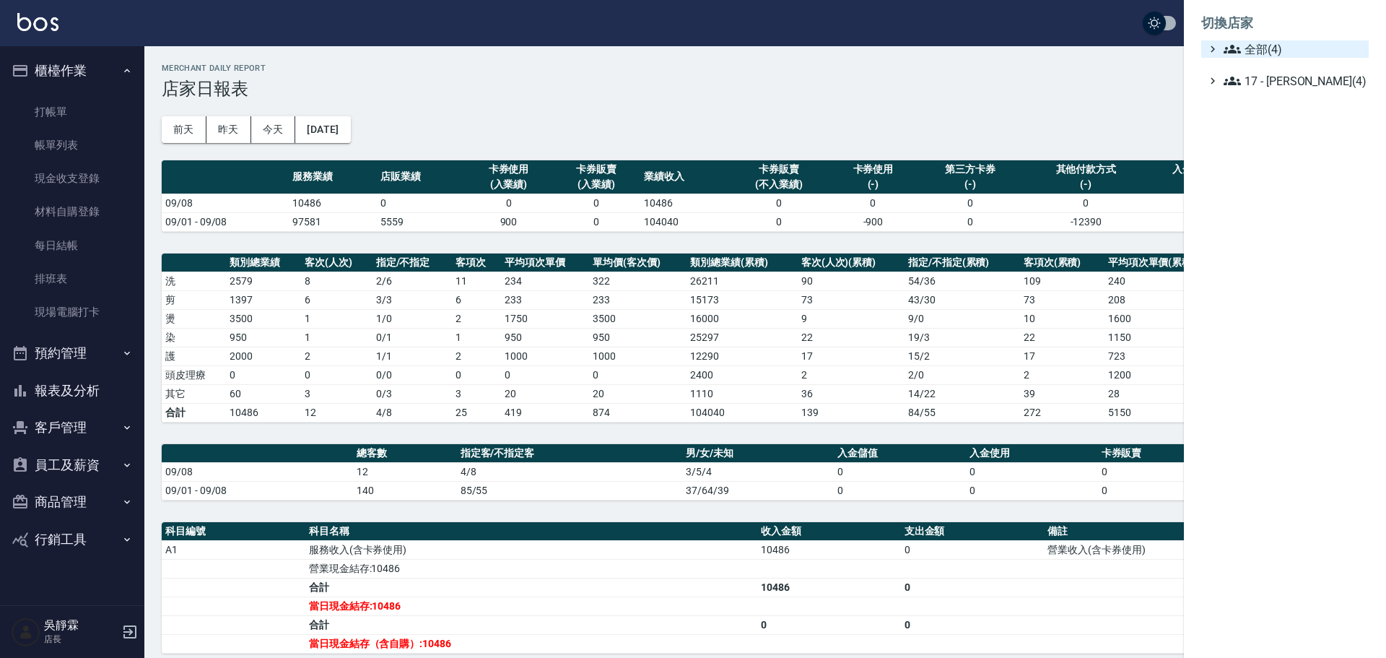
click at [1273, 42] on span "全部(4)" at bounding box center [1293, 48] width 139 height 17
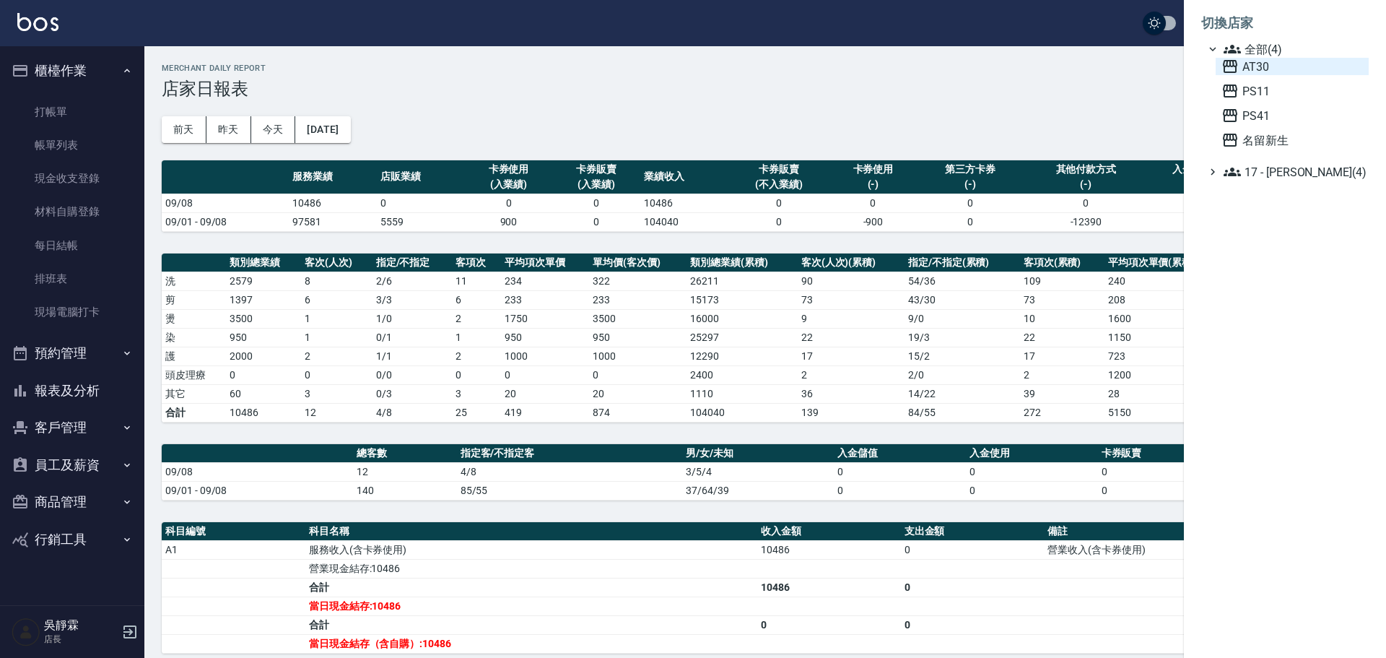
click at [1268, 64] on span "AT30" at bounding box center [1291, 66] width 141 height 17
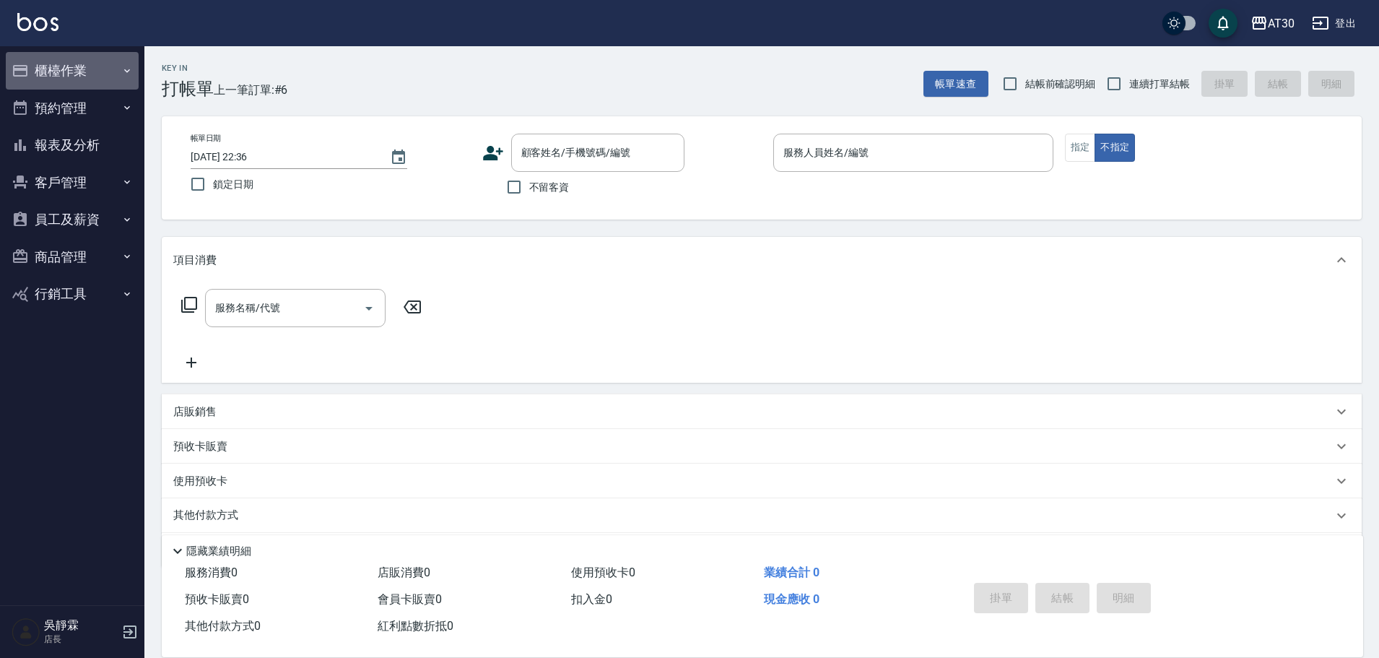
click at [74, 57] on button "櫃檯作業" at bounding box center [72, 71] width 133 height 38
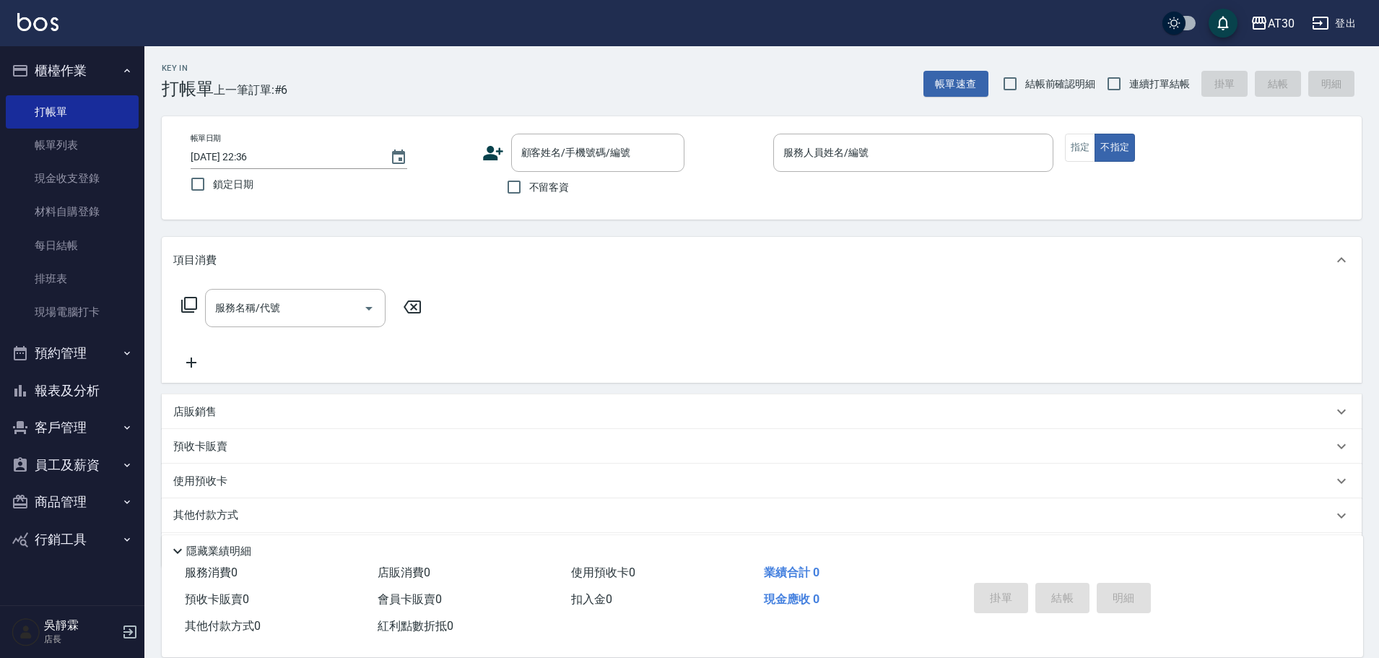
click at [90, 390] on button "報表及分析" at bounding box center [72, 391] width 133 height 38
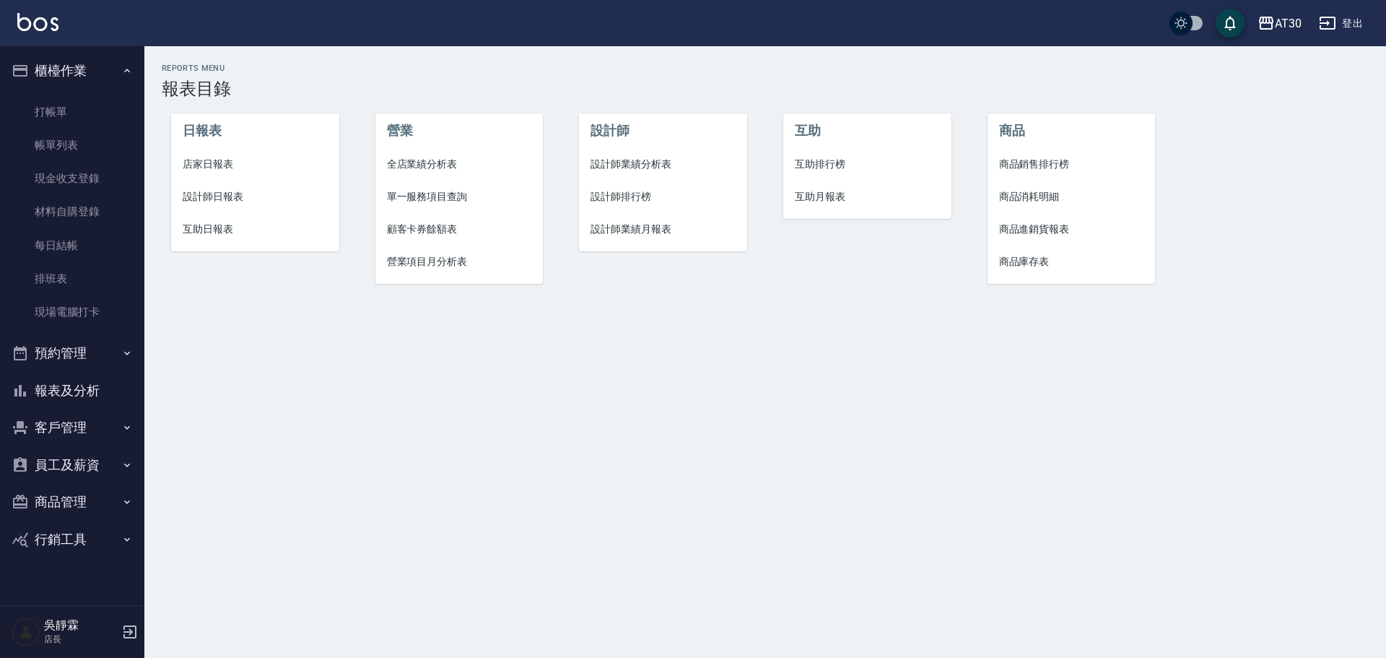
click at [212, 165] on span "店家日報表" at bounding box center [255, 164] width 145 height 15
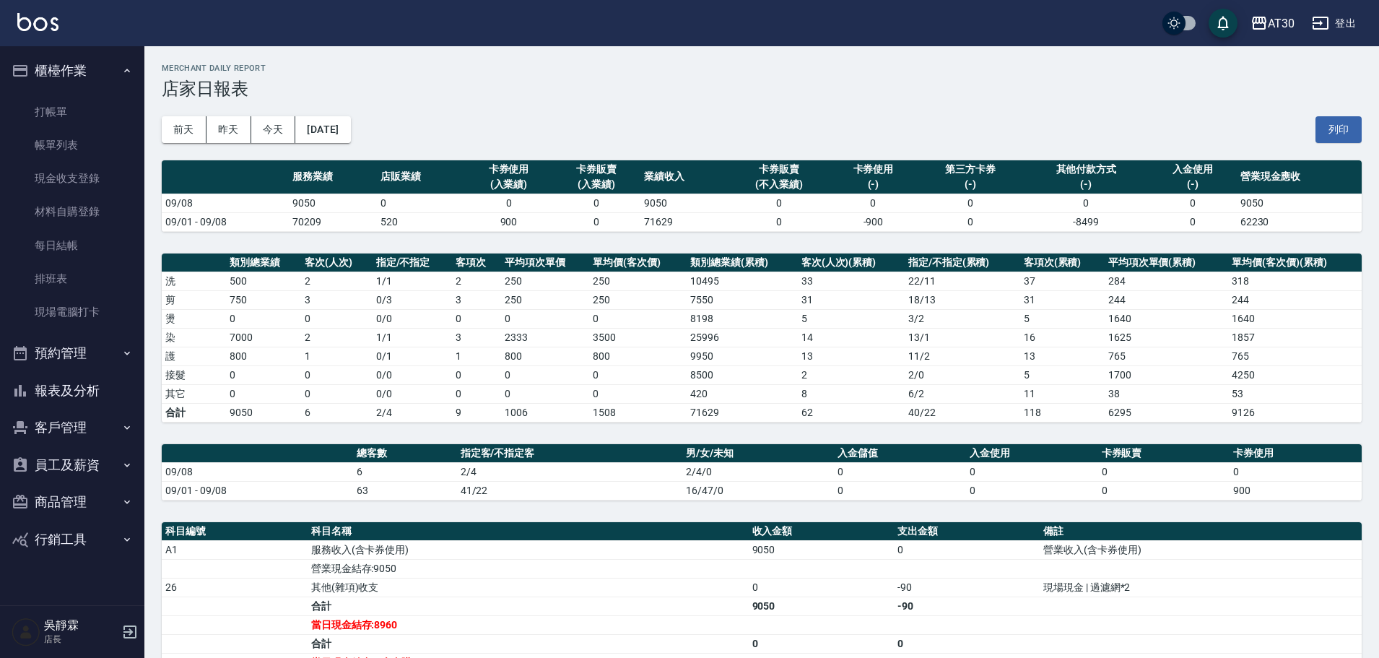
click at [68, 387] on button "報表及分析" at bounding box center [72, 391] width 133 height 38
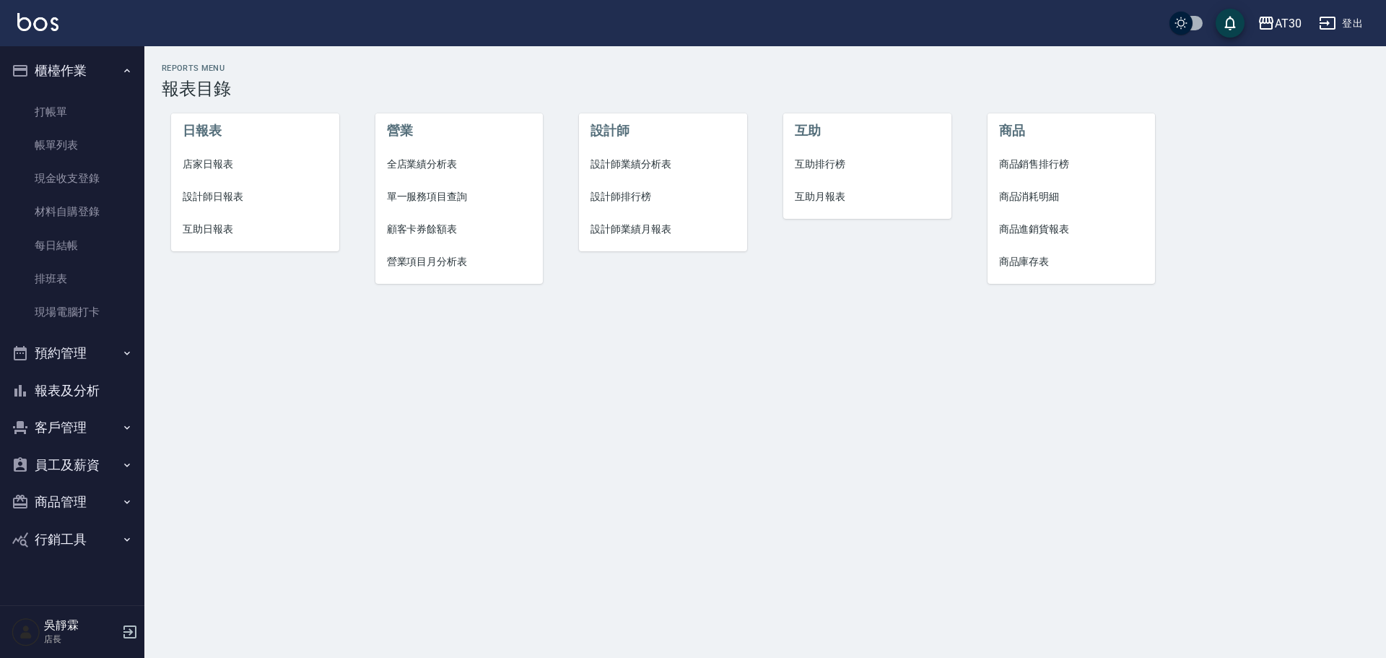
click at [610, 197] on span "設計師排行榜" at bounding box center [662, 196] width 145 height 15
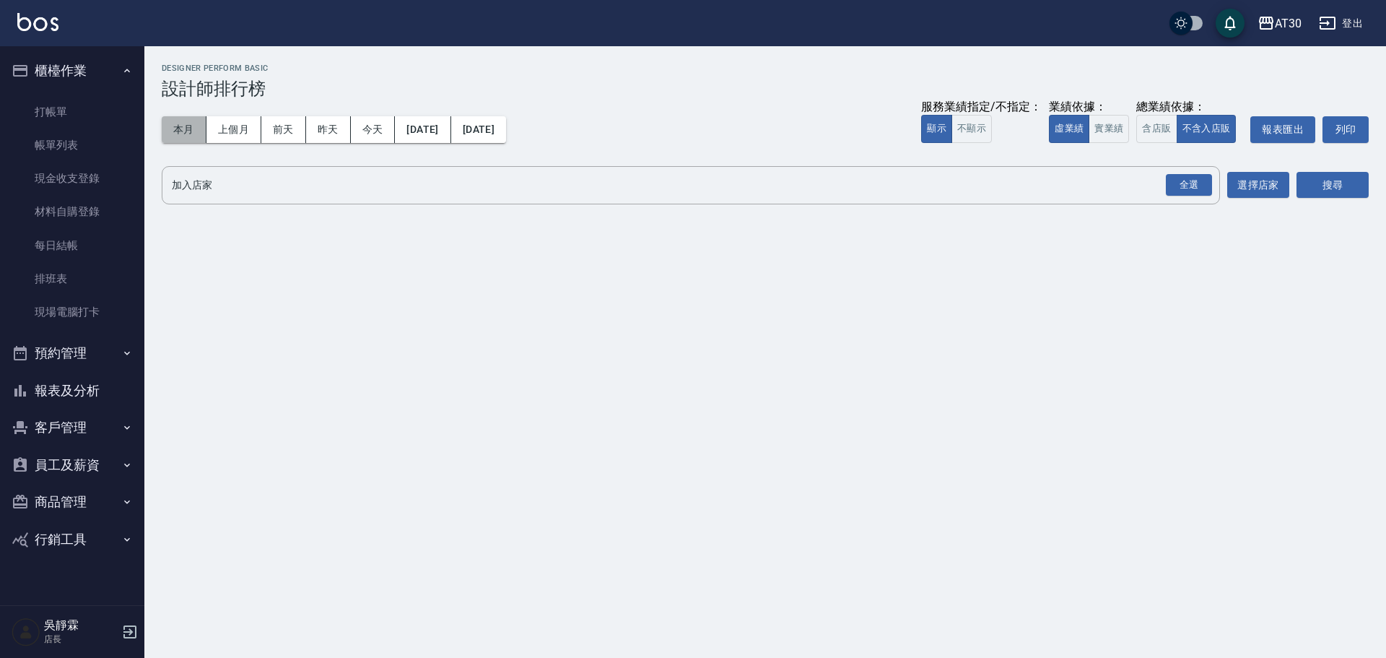
click at [176, 130] on button "本月" at bounding box center [184, 129] width 45 height 27
click at [1198, 186] on div "全選" at bounding box center [1189, 185] width 46 height 22
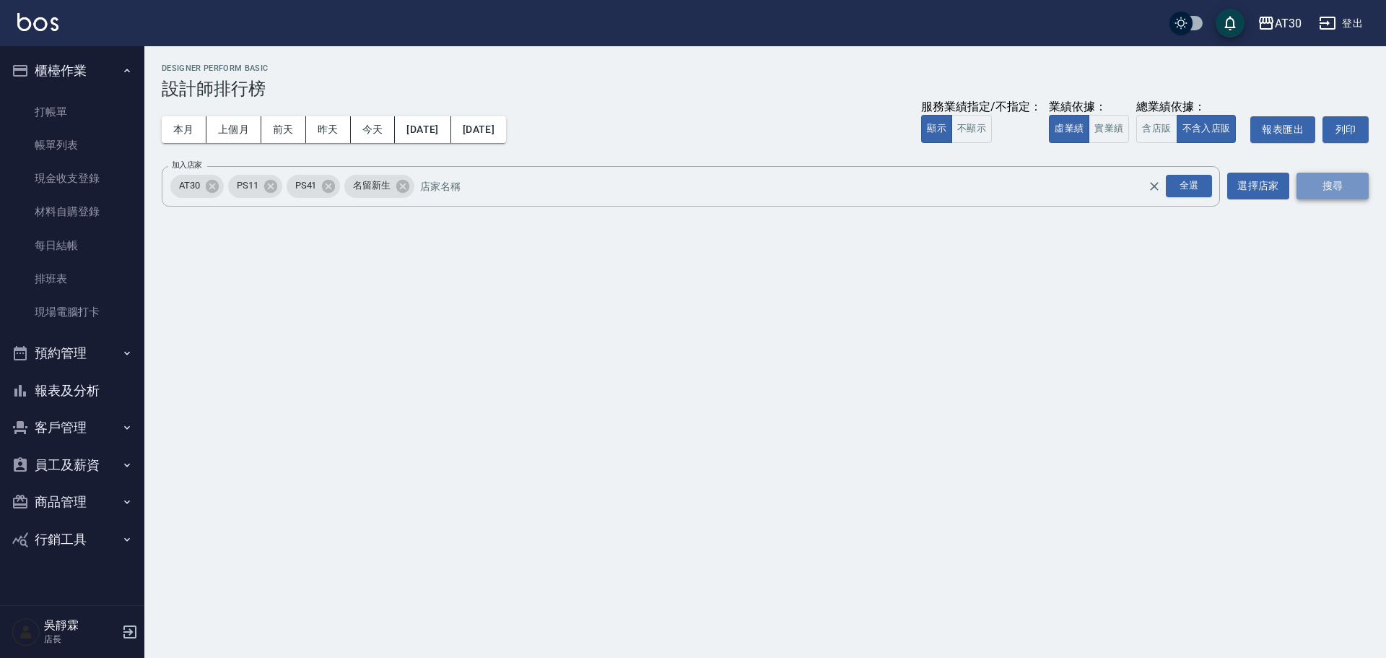
click at [1330, 186] on button "搜尋" at bounding box center [1332, 186] width 72 height 27
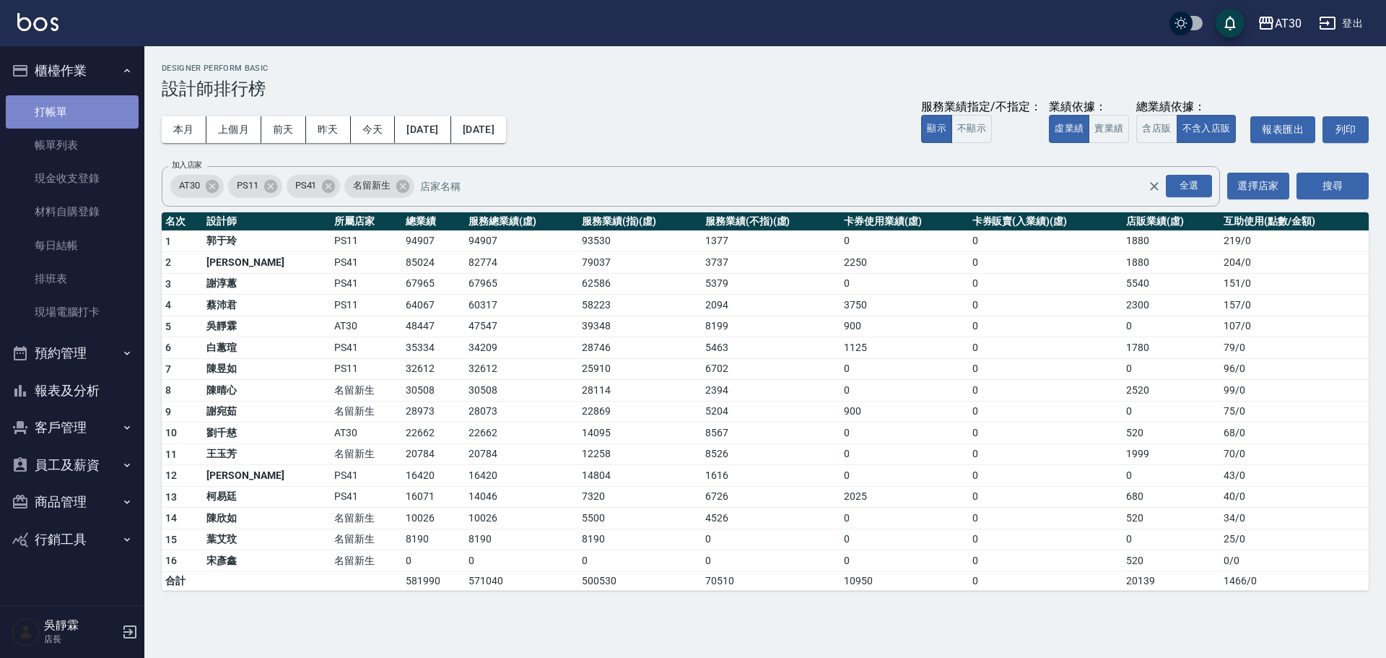
click at [64, 105] on link "打帳單" at bounding box center [72, 111] width 133 height 33
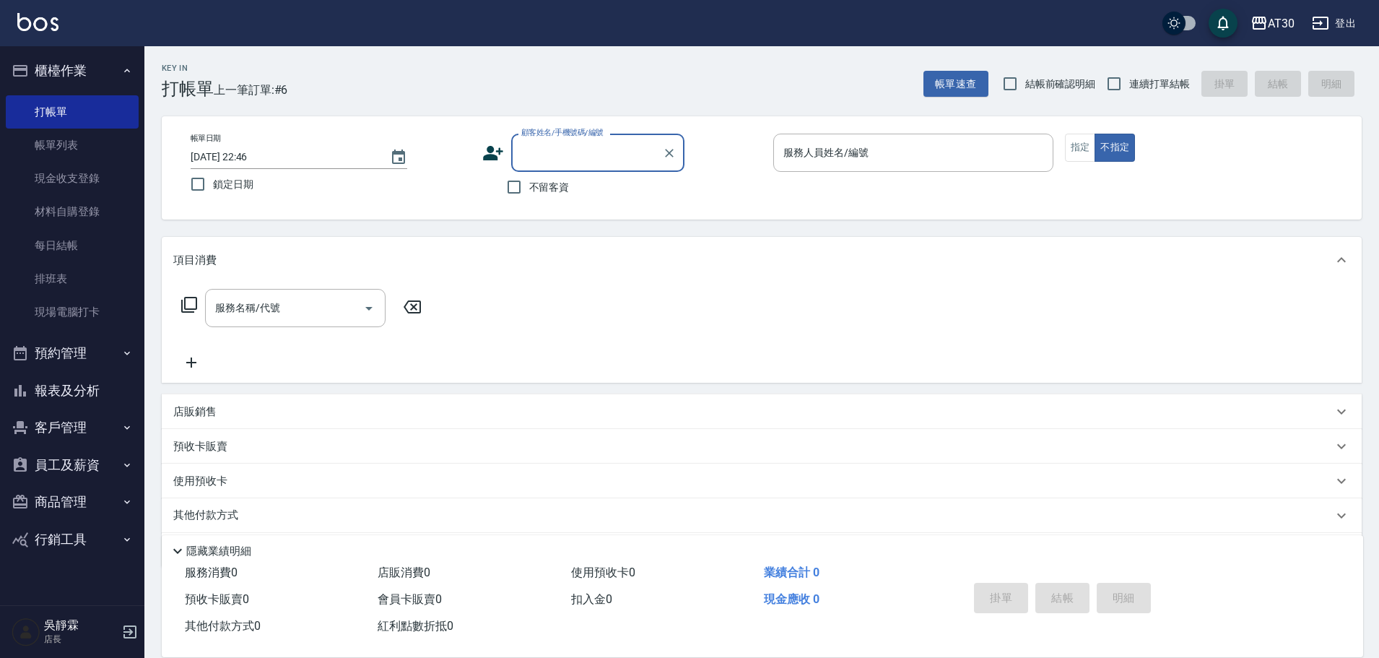
click at [97, 388] on button "報表及分析" at bounding box center [72, 391] width 133 height 38
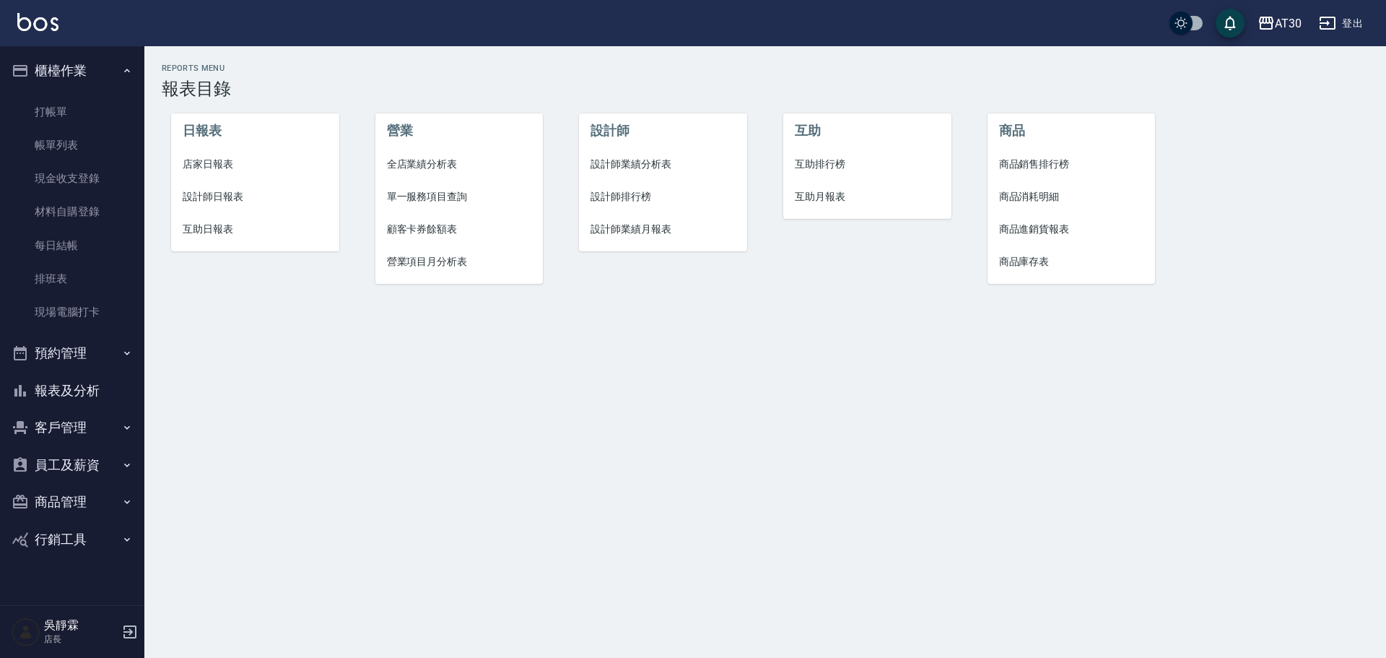
click at [809, 161] on span "互助排行榜" at bounding box center [867, 164] width 145 height 15
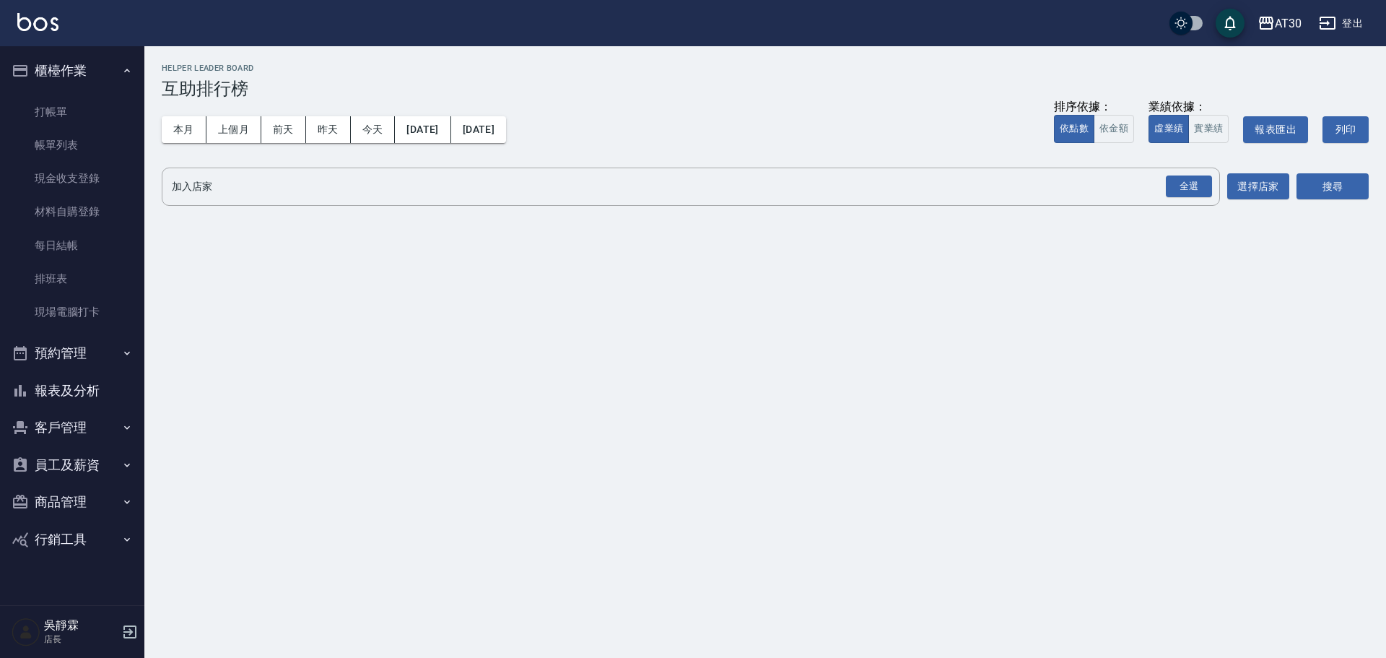
click at [94, 380] on button "報表及分析" at bounding box center [72, 391] width 133 height 38
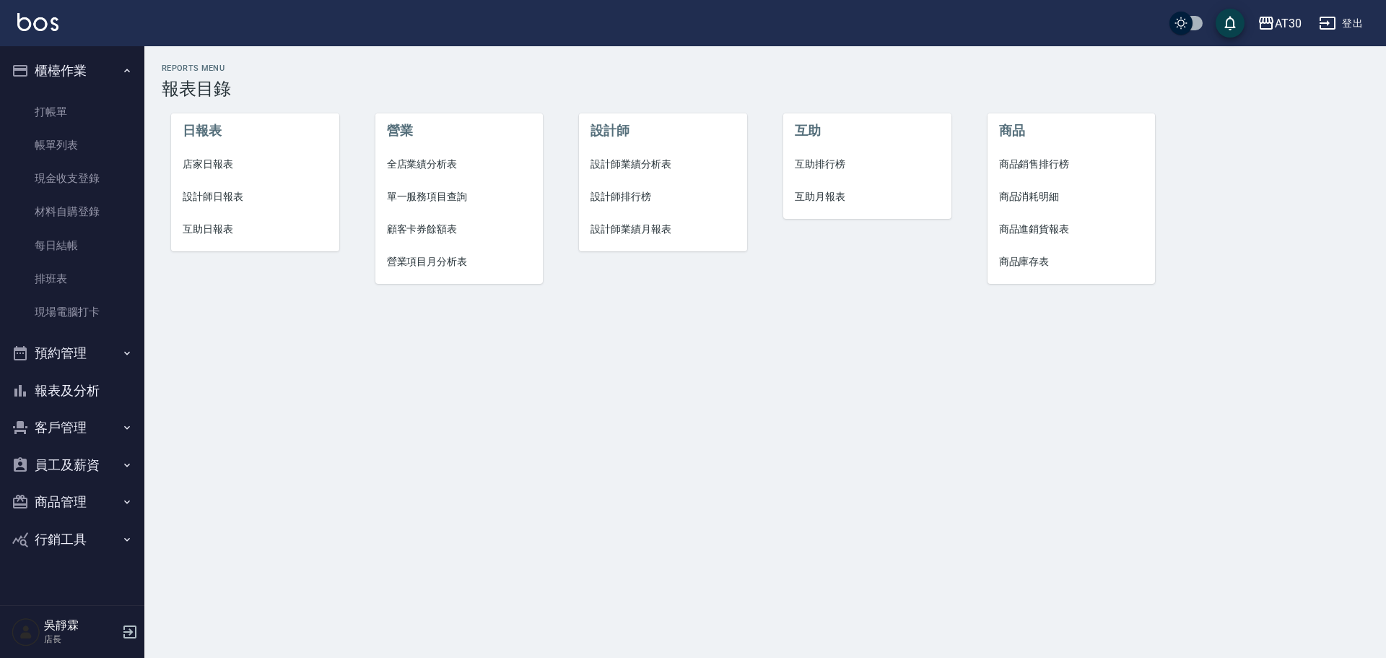
click at [641, 198] on span "設計師排行榜" at bounding box center [662, 196] width 145 height 15
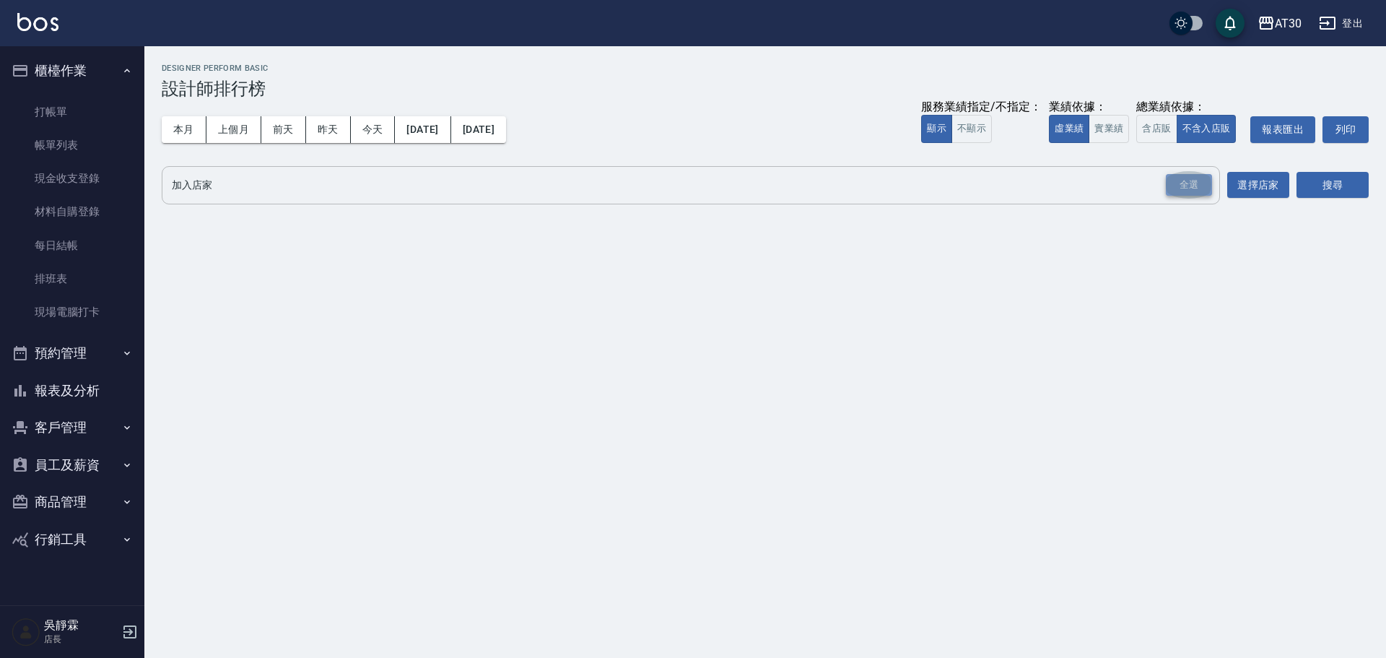
click at [1202, 179] on div "全選" at bounding box center [1189, 185] width 46 height 22
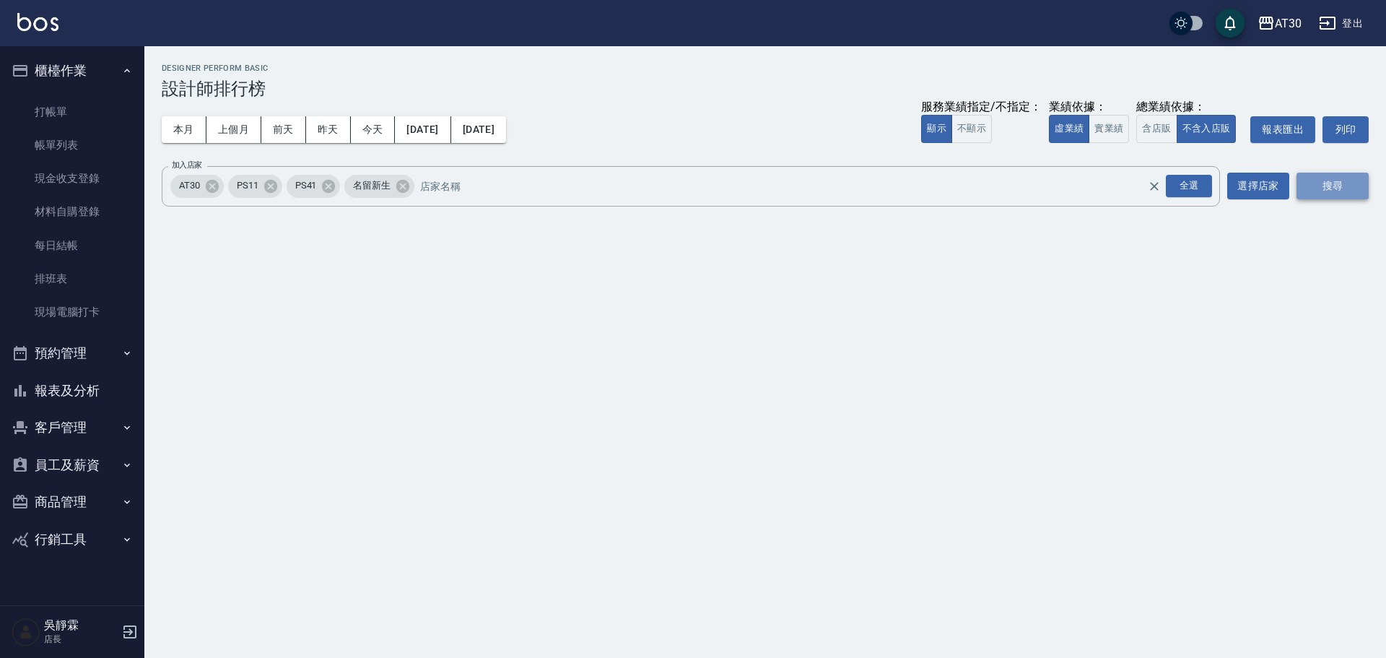
drag, startPoint x: 1328, startPoint y: 183, endPoint x: 1315, endPoint y: 178, distance: 14.4
click at [1317, 180] on button "搜尋" at bounding box center [1332, 186] width 72 height 27
